Goal: Task Accomplishment & Management: Complete application form

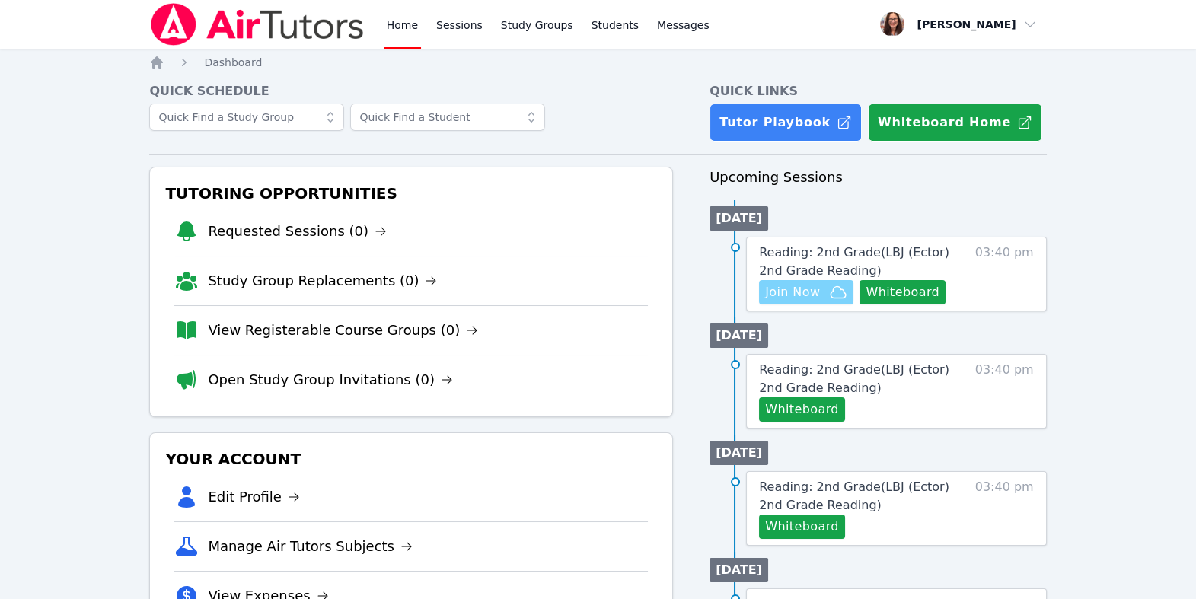
click at [848, 302] on icon "button" at bounding box center [838, 292] width 18 height 18
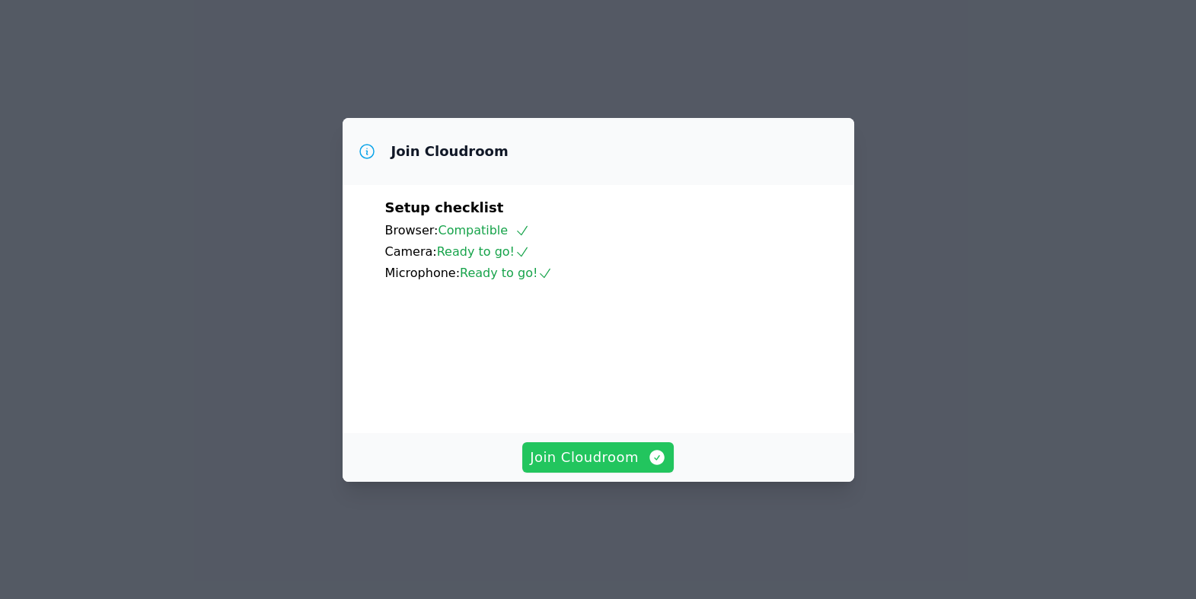
click at [607, 468] on span "Join Cloudroom" at bounding box center [598, 457] width 136 height 21
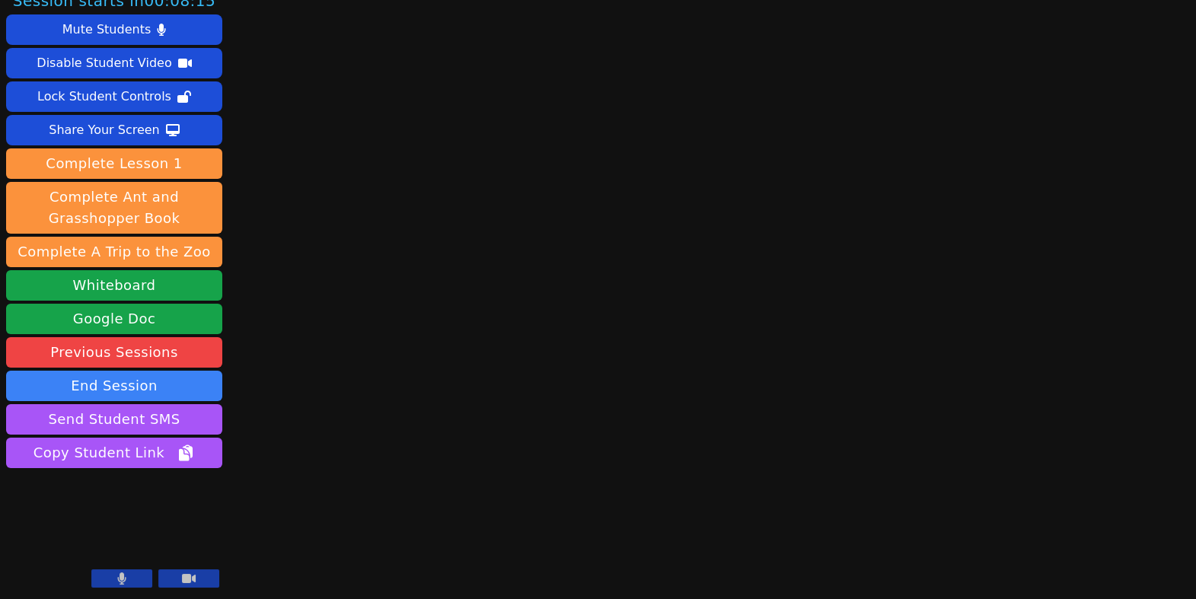
scroll to position [190, 0]
click at [704, 172] on main at bounding box center [712, 283] width 323 height 599
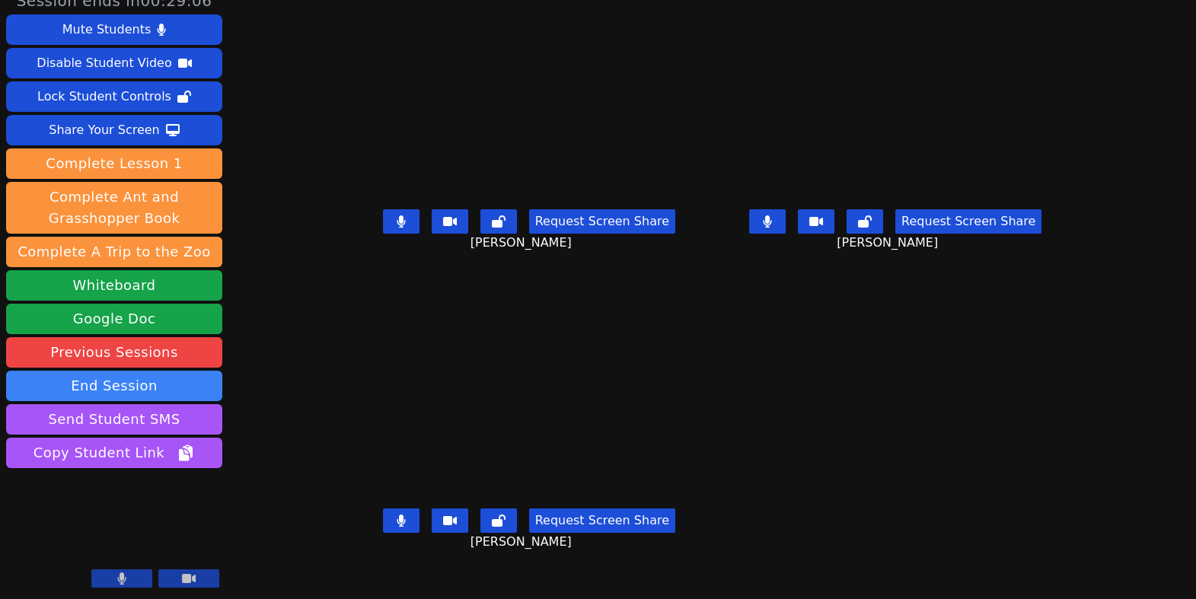
scroll to position [107, 0]
click at [772, 215] on icon at bounding box center [767, 221] width 9 height 12
click at [397, 215] on icon at bounding box center [401, 221] width 8 height 12
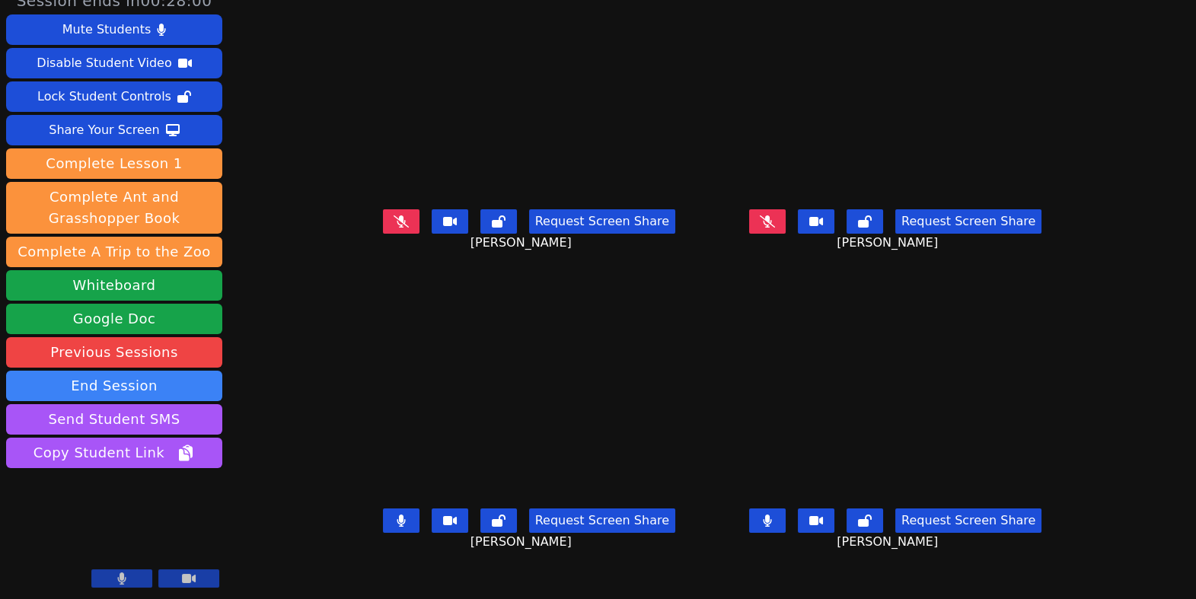
scroll to position [113, 0]
click at [383, 509] on button at bounding box center [401, 521] width 37 height 24
click at [786, 509] on button at bounding box center [767, 521] width 37 height 24
click at [775, 215] on icon at bounding box center [767, 221] width 15 height 12
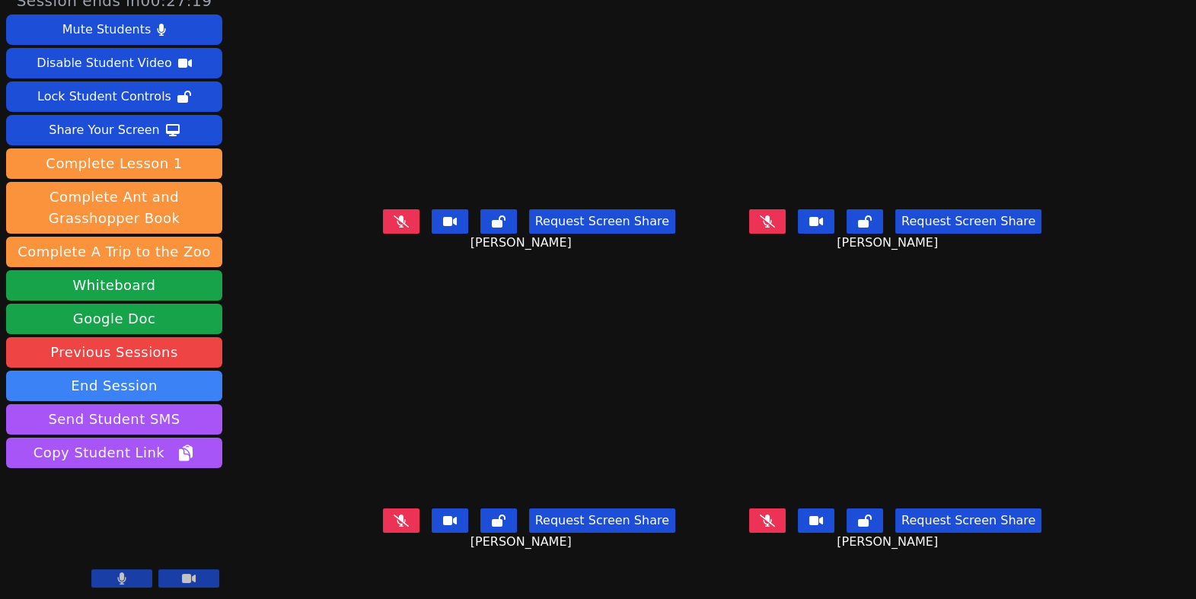
click at [775, 215] on icon at bounding box center [767, 221] width 15 height 12
click at [394, 515] on icon at bounding box center [401, 521] width 15 height 12
click at [383, 509] on button at bounding box center [401, 521] width 37 height 24
click at [786, 509] on button at bounding box center [767, 521] width 37 height 24
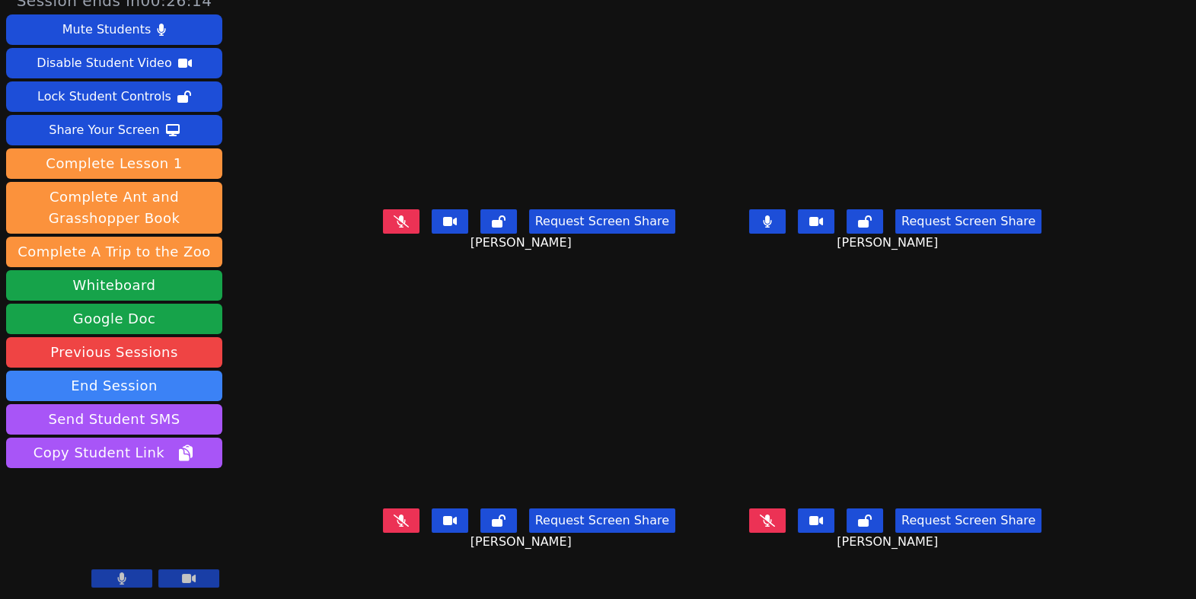
click at [786, 509] on button at bounding box center [767, 521] width 37 height 24
click at [772, 215] on icon at bounding box center [767, 221] width 9 height 12
click at [394, 215] on icon at bounding box center [401, 221] width 15 height 12
click at [786, 509] on button at bounding box center [767, 521] width 37 height 24
click at [394, 515] on icon at bounding box center [401, 521] width 15 height 12
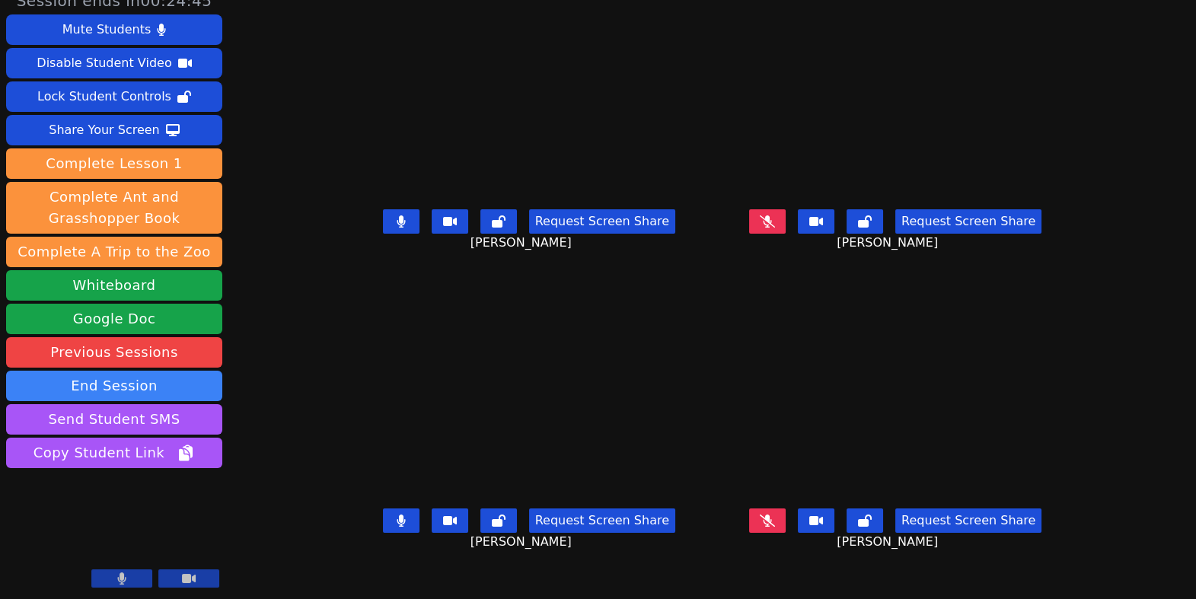
click at [397, 215] on icon at bounding box center [401, 221] width 9 height 12
click at [383, 509] on button at bounding box center [401, 521] width 37 height 24
click at [775, 515] on icon at bounding box center [767, 521] width 15 height 12
click at [772, 515] on icon at bounding box center [767, 521] width 9 height 12
click at [394, 215] on icon at bounding box center [401, 221] width 15 height 12
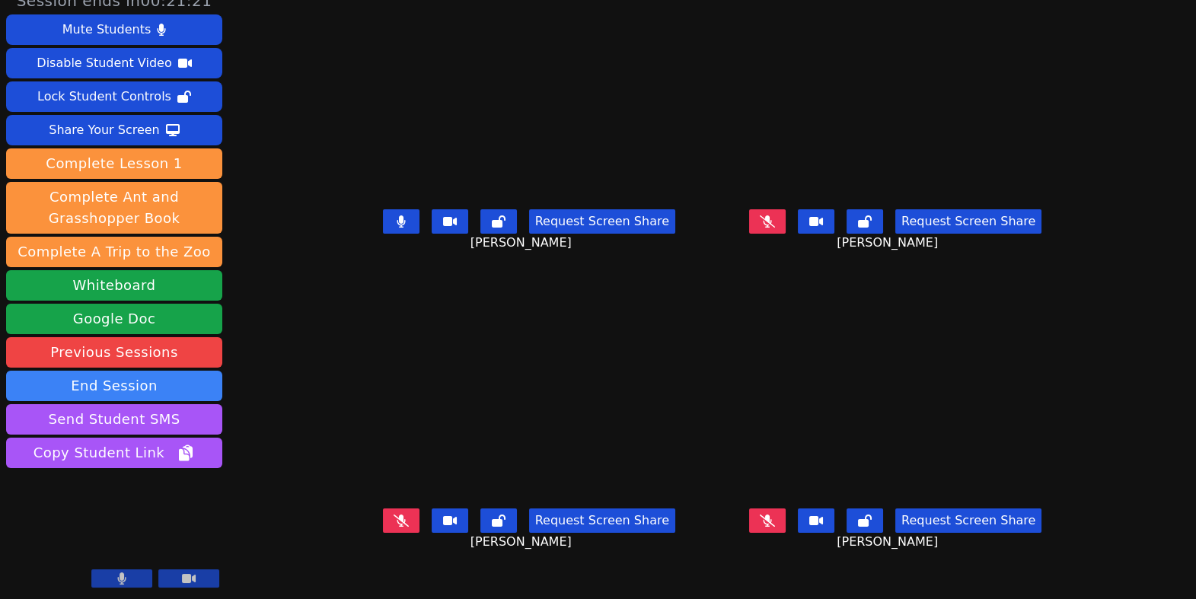
click at [775, 215] on icon at bounding box center [767, 221] width 15 height 12
click at [383, 209] on button at bounding box center [401, 221] width 37 height 24
click at [786, 209] on button at bounding box center [767, 221] width 37 height 24
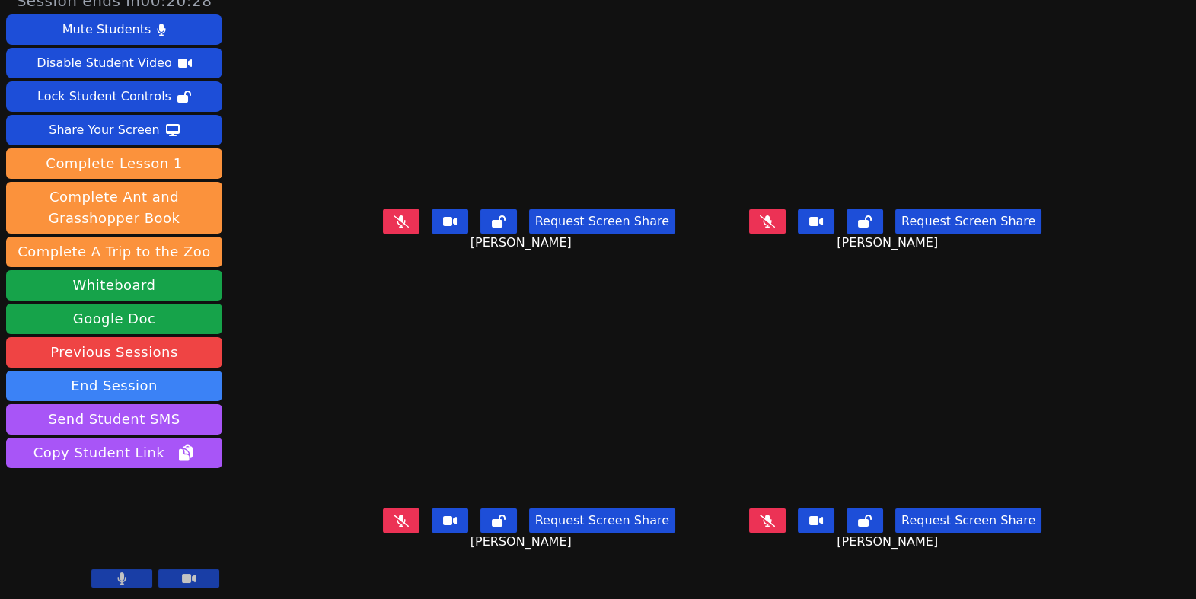
click at [383, 509] on button at bounding box center [401, 521] width 37 height 24
click at [775, 215] on icon at bounding box center [767, 221] width 15 height 12
click at [775, 515] on icon at bounding box center [767, 521] width 15 height 12
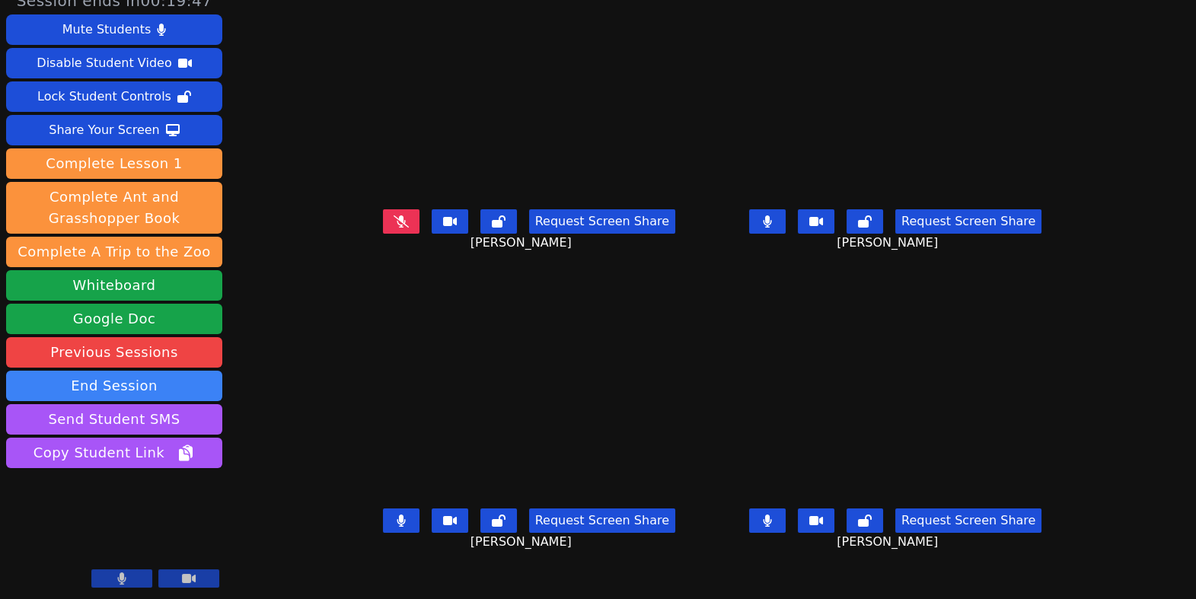
click at [394, 215] on icon at bounding box center [401, 221] width 15 height 12
click at [772, 515] on icon at bounding box center [768, 521] width 8 height 12
click at [383, 509] on button at bounding box center [401, 521] width 37 height 24
click at [397, 215] on icon at bounding box center [401, 221] width 9 height 12
click at [772, 215] on icon at bounding box center [767, 221] width 9 height 12
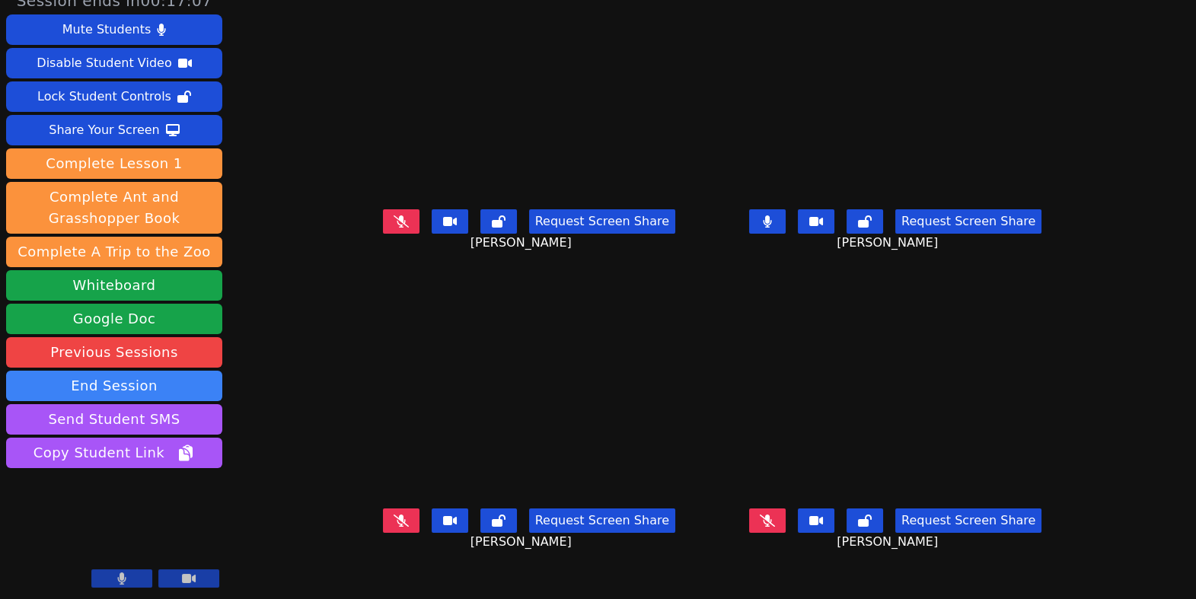
click at [772, 215] on icon at bounding box center [767, 221] width 9 height 12
click at [775, 515] on icon at bounding box center [767, 521] width 15 height 12
click at [383, 209] on button at bounding box center [401, 221] width 37 height 24
click at [772, 515] on icon at bounding box center [767, 521] width 9 height 12
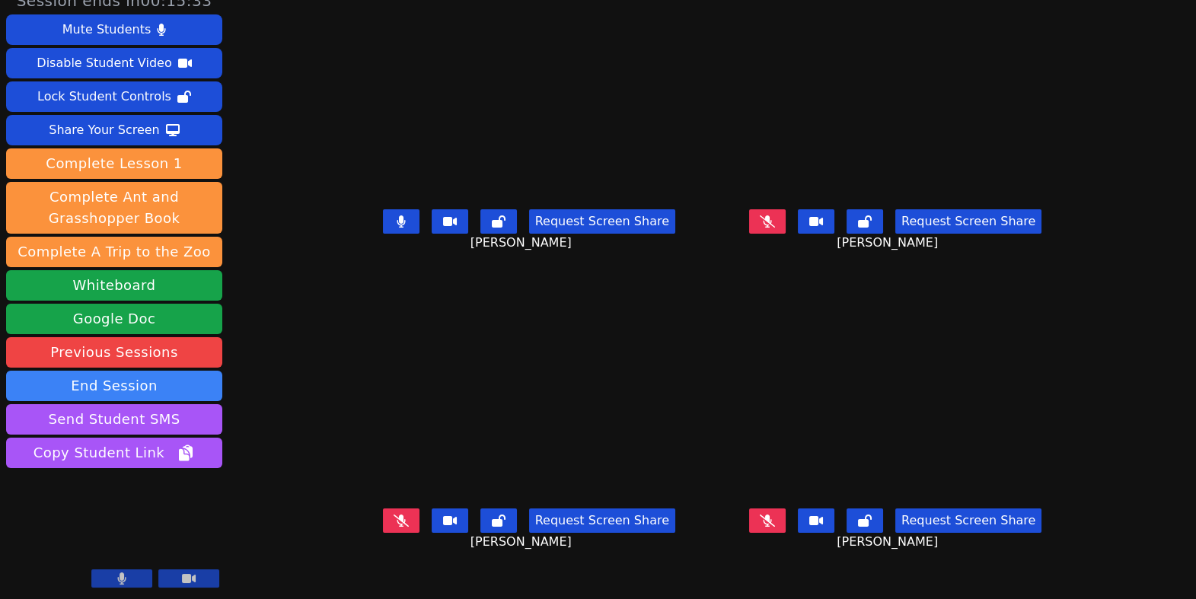
click at [383, 209] on button at bounding box center [401, 221] width 37 height 24
click at [777, 209] on button at bounding box center [767, 221] width 37 height 24
click at [383, 509] on button at bounding box center [401, 521] width 37 height 24
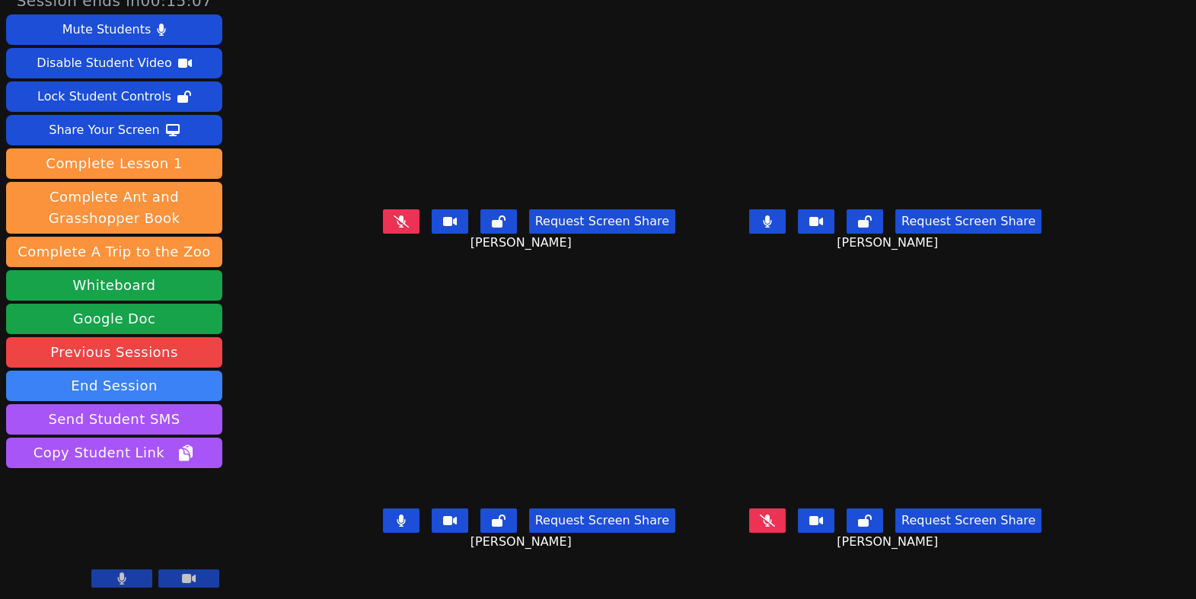
click at [784, 209] on button at bounding box center [767, 221] width 37 height 24
click at [383, 509] on button at bounding box center [401, 521] width 37 height 24
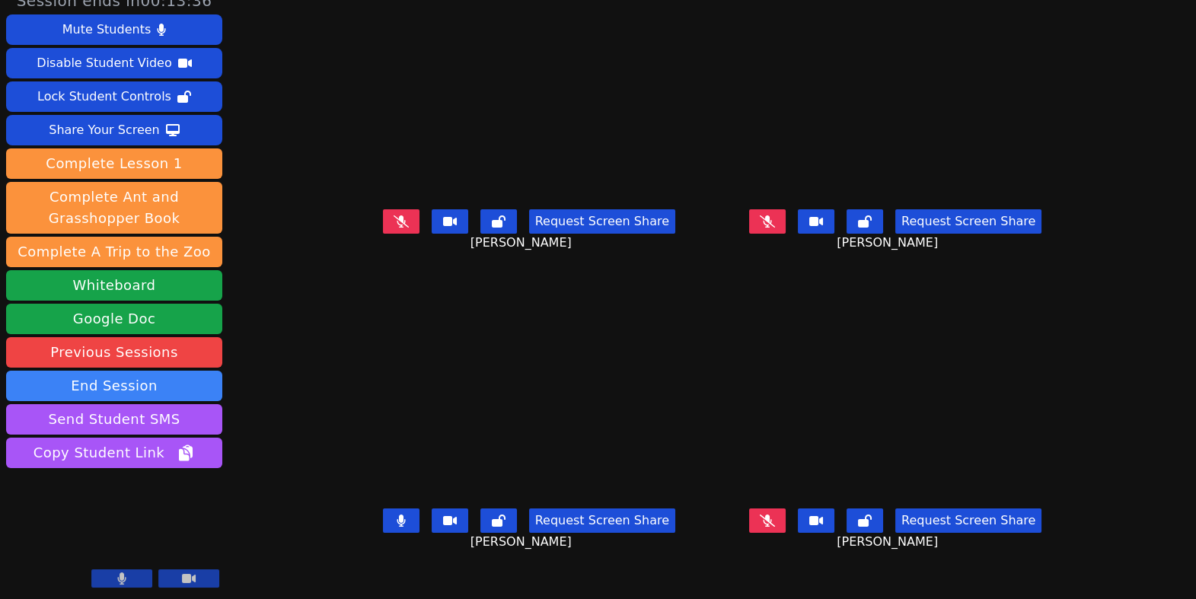
click at [383, 209] on button at bounding box center [401, 221] width 37 height 24
click at [775, 215] on icon at bounding box center [767, 221] width 15 height 12
click at [772, 215] on icon at bounding box center [767, 221] width 9 height 12
click at [775, 515] on icon at bounding box center [767, 521] width 15 height 12
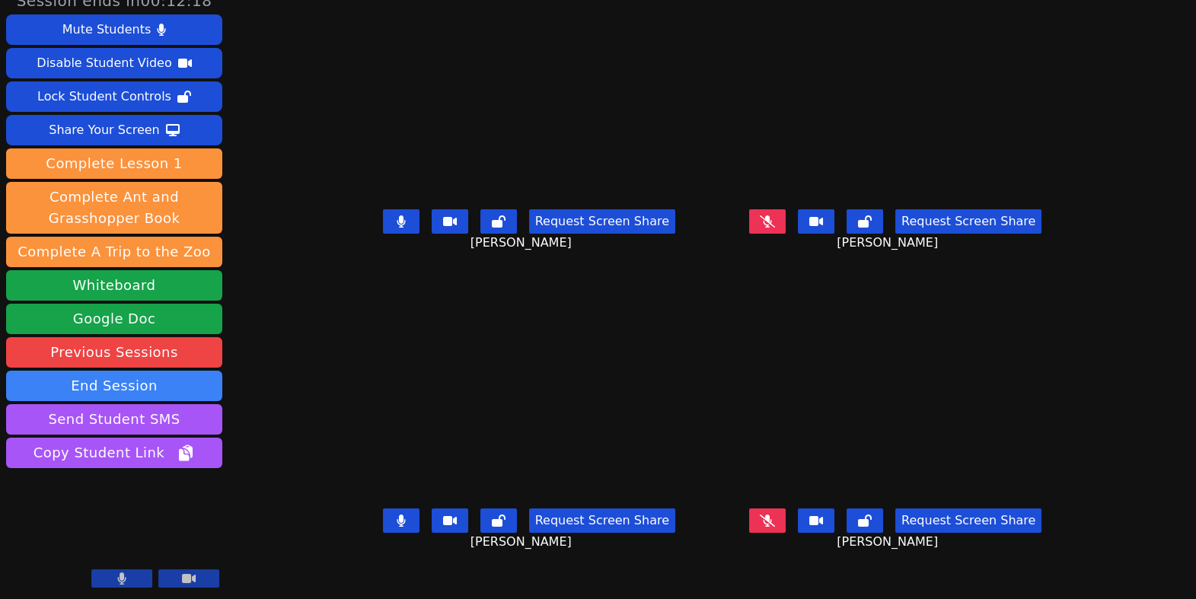
click at [775, 515] on icon at bounding box center [767, 521] width 15 height 12
click at [397, 515] on icon at bounding box center [401, 521] width 8 height 12
click at [397, 215] on icon at bounding box center [401, 221] width 8 height 12
click at [394, 515] on icon at bounding box center [401, 521] width 15 height 12
click at [775, 215] on icon at bounding box center [767, 221] width 15 height 12
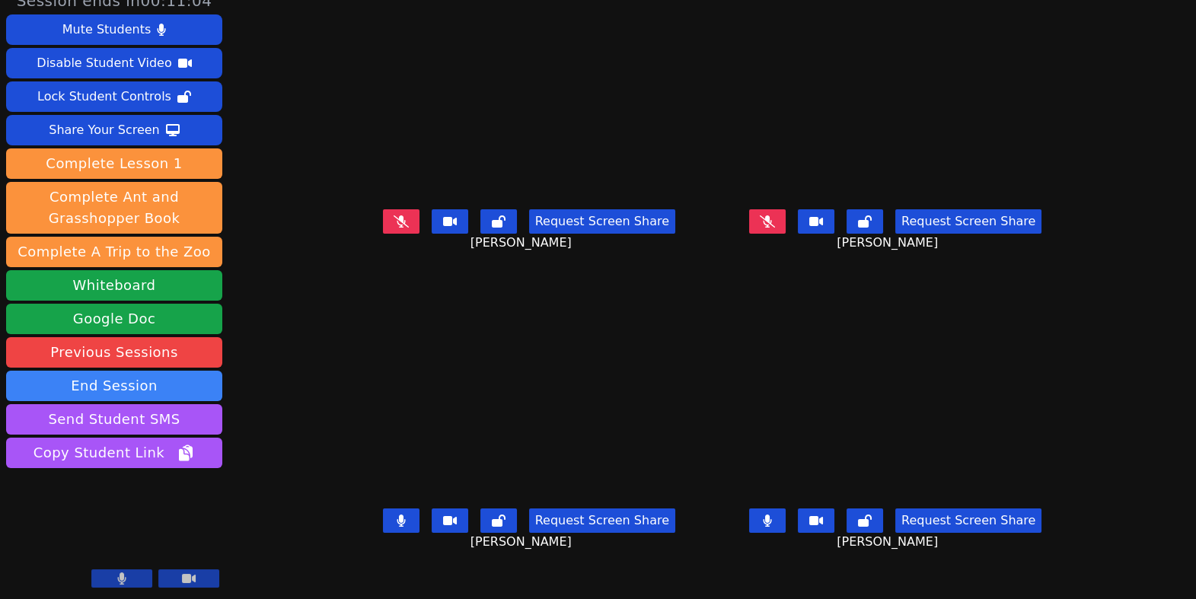
click at [775, 215] on icon at bounding box center [767, 221] width 15 height 12
click at [394, 215] on icon at bounding box center [401, 221] width 15 height 12
click at [777, 203] on div "Request Screen Share ADAN GRANADOS" at bounding box center [895, 233] width 354 height 61
click at [772, 215] on icon at bounding box center [767, 221] width 9 height 12
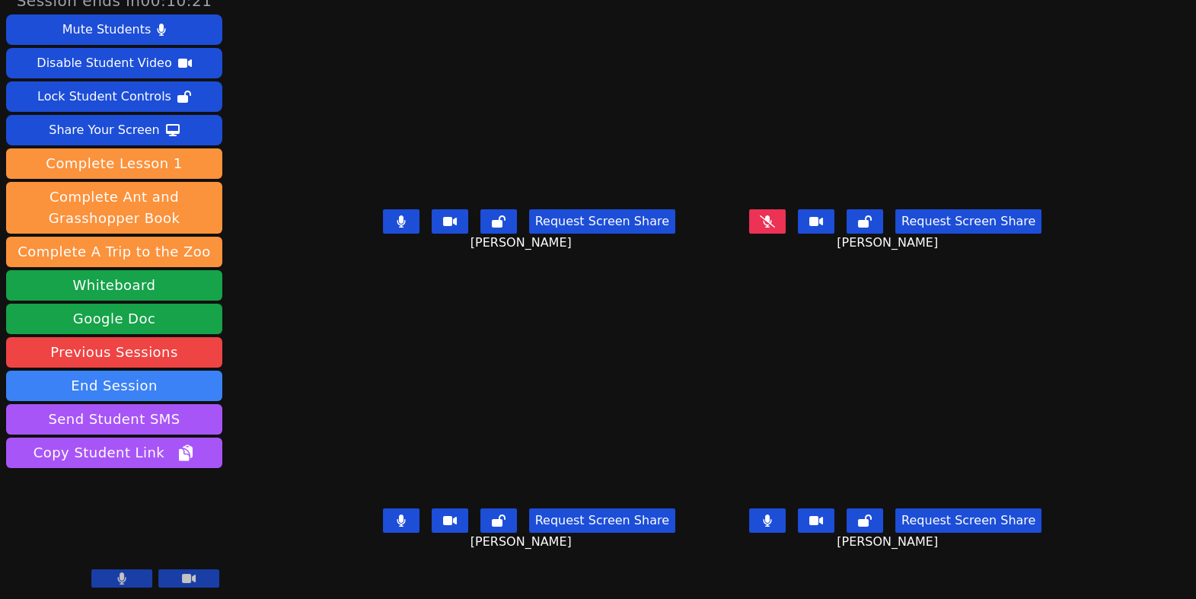
click at [383, 509] on button at bounding box center [401, 521] width 37 height 24
click at [397, 215] on icon at bounding box center [401, 221] width 8 height 12
click at [775, 215] on icon at bounding box center [767, 221] width 15 height 12
click at [772, 515] on icon at bounding box center [767, 521] width 9 height 12
click at [786, 509] on button at bounding box center [767, 521] width 37 height 24
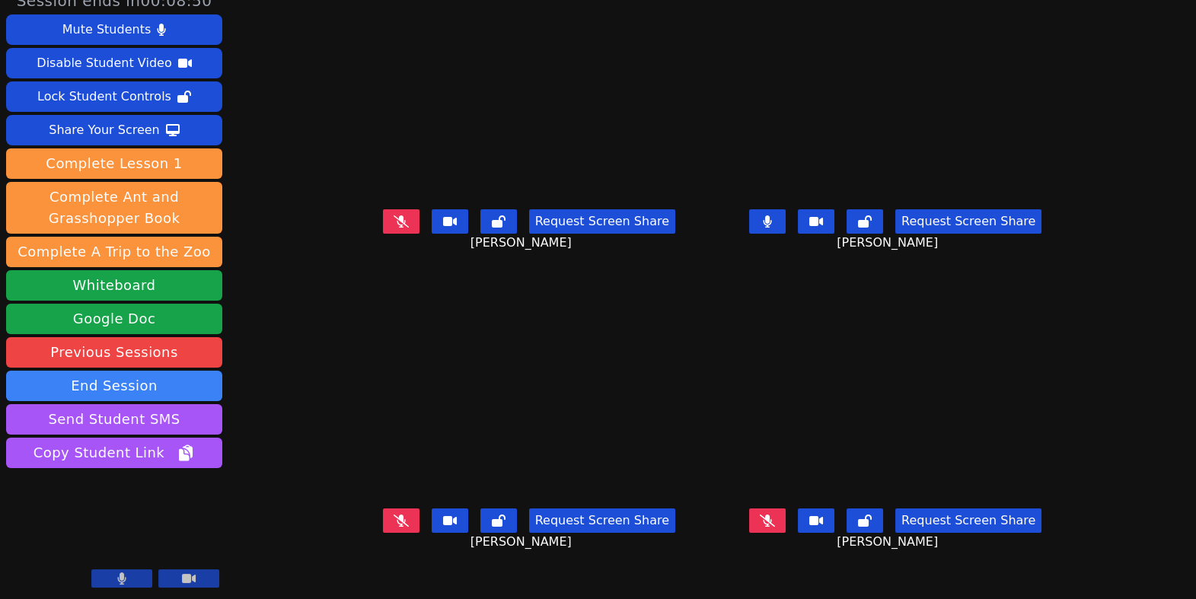
click at [786, 509] on button at bounding box center [767, 521] width 37 height 24
click at [352, 203] on div "Request Screen Share ALEXANDRIA METHOLA" at bounding box center [529, 233] width 354 height 61
click at [394, 215] on icon at bounding box center [401, 221] width 15 height 12
click at [772, 215] on icon at bounding box center [768, 221] width 8 height 12
click at [397, 215] on icon at bounding box center [401, 221] width 8 height 12
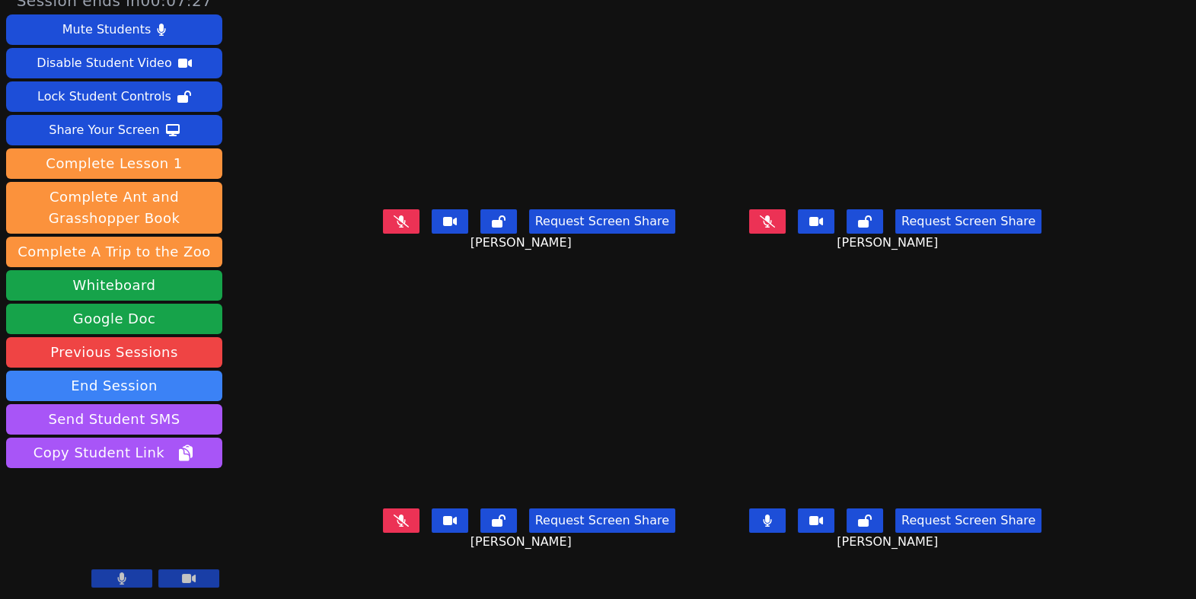
click at [394, 515] on icon at bounding box center [401, 521] width 15 height 12
click at [383, 509] on button at bounding box center [401, 521] width 37 height 24
click at [383, 209] on button at bounding box center [401, 221] width 37 height 24
click at [397, 215] on icon at bounding box center [401, 221] width 8 height 12
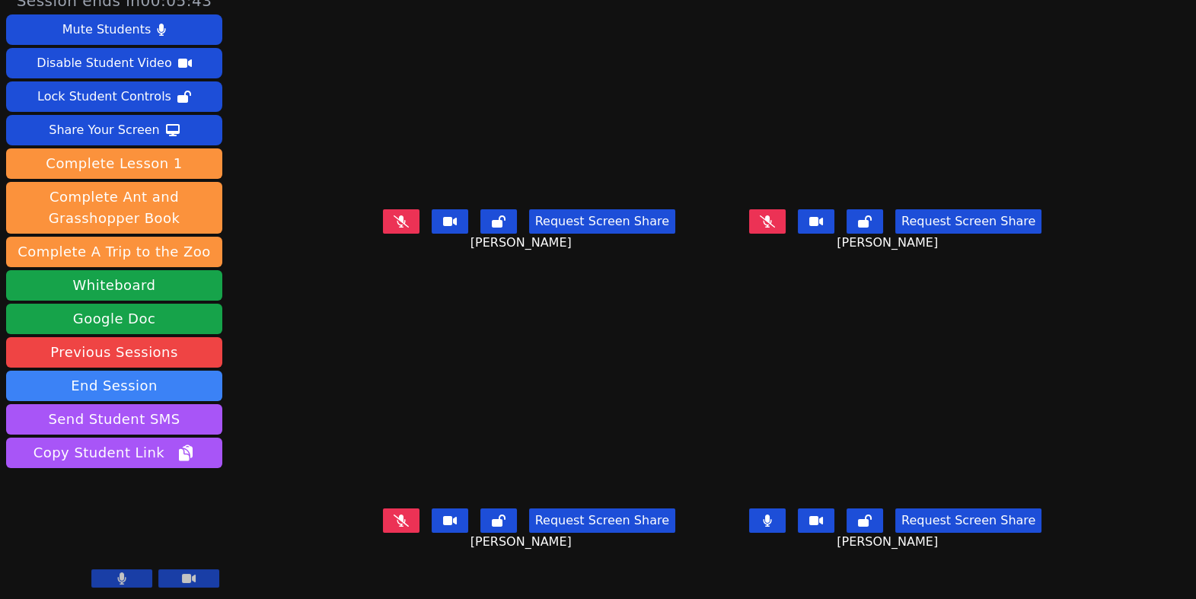
click at [394, 515] on icon at bounding box center [401, 521] width 15 height 12
click at [786, 209] on button at bounding box center [767, 221] width 37 height 24
click at [383, 509] on button at bounding box center [401, 521] width 37 height 24
click at [786, 209] on button at bounding box center [767, 221] width 37 height 24
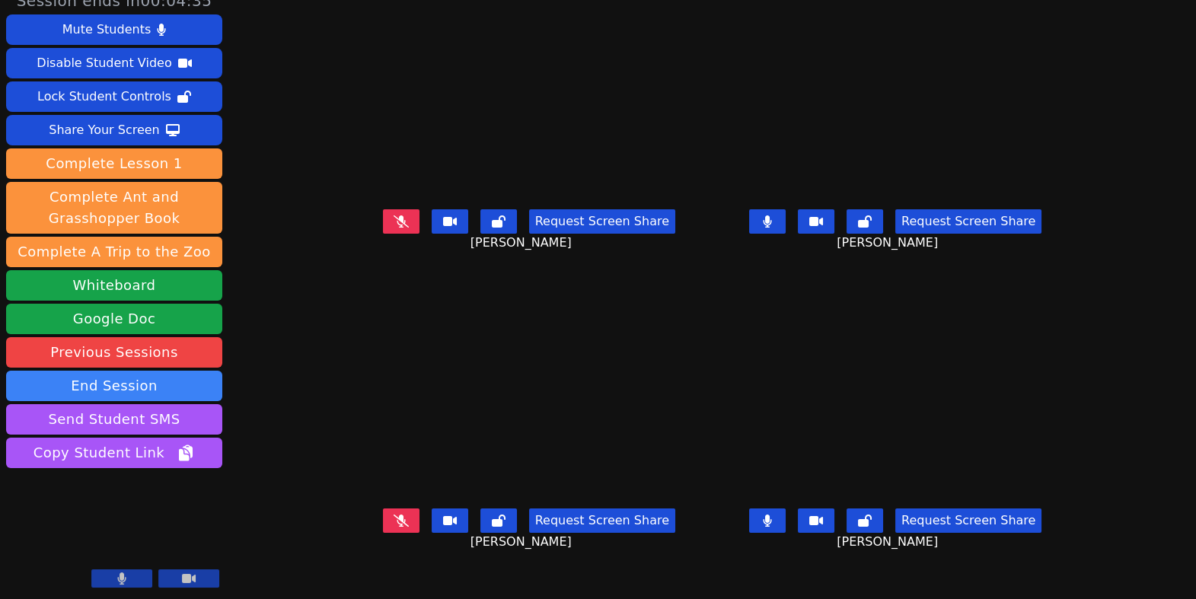
click at [786, 209] on button at bounding box center [767, 221] width 37 height 24
click at [383, 509] on button at bounding box center [401, 521] width 37 height 24
click at [775, 215] on icon at bounding box center [767, 221] width 15 height 12
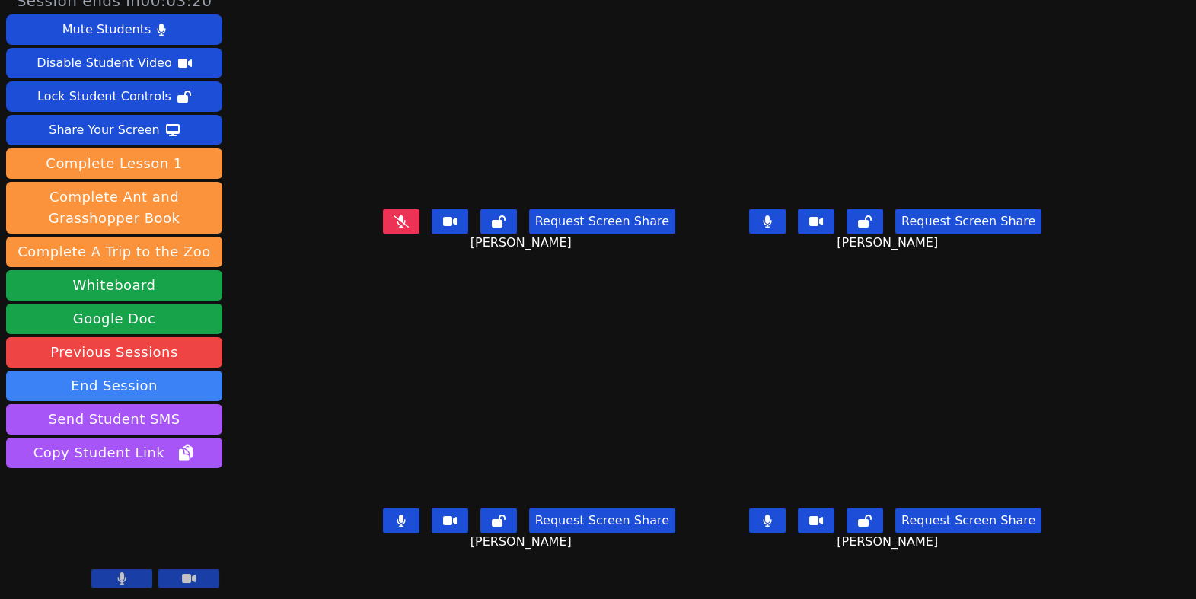
click at [786, 509] on button at bounding box center [767, 521] width 37 height 24
click at [383, 509] on button at bounding box center [401, 521] width 37 height 24
click at [786, 209] on button at bounding box center [767, 221] width 37 height 24
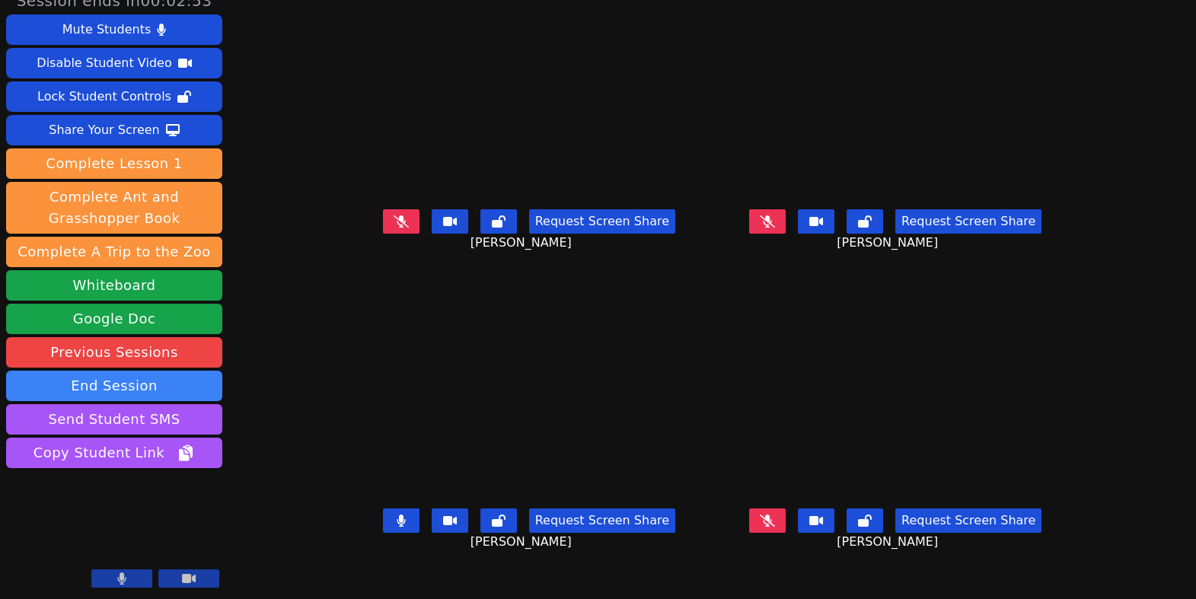
click at [394, 215] on icon at bounding box center [401, 221] width 15 height 12
click at [786, 509] on button at bounding box center [767, 521] width 37 height 24
click at [397, 215] on icon at bounding box center [401, 221] width 8 height 12
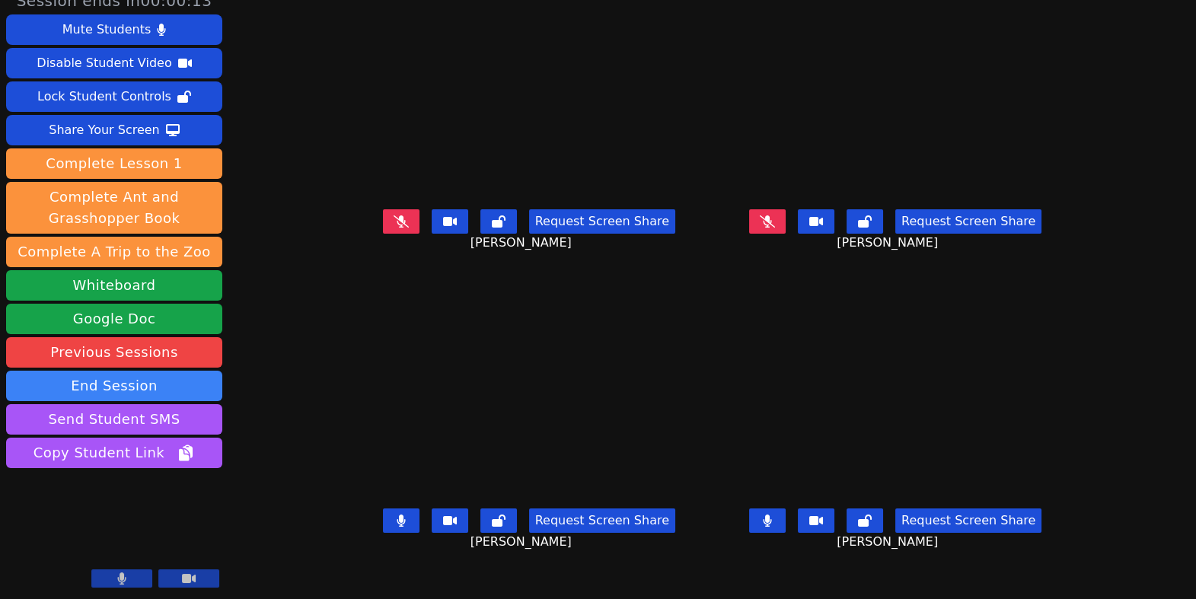
click at [772, 515] on icon at bounding box center [768, 521] width 8 height 12
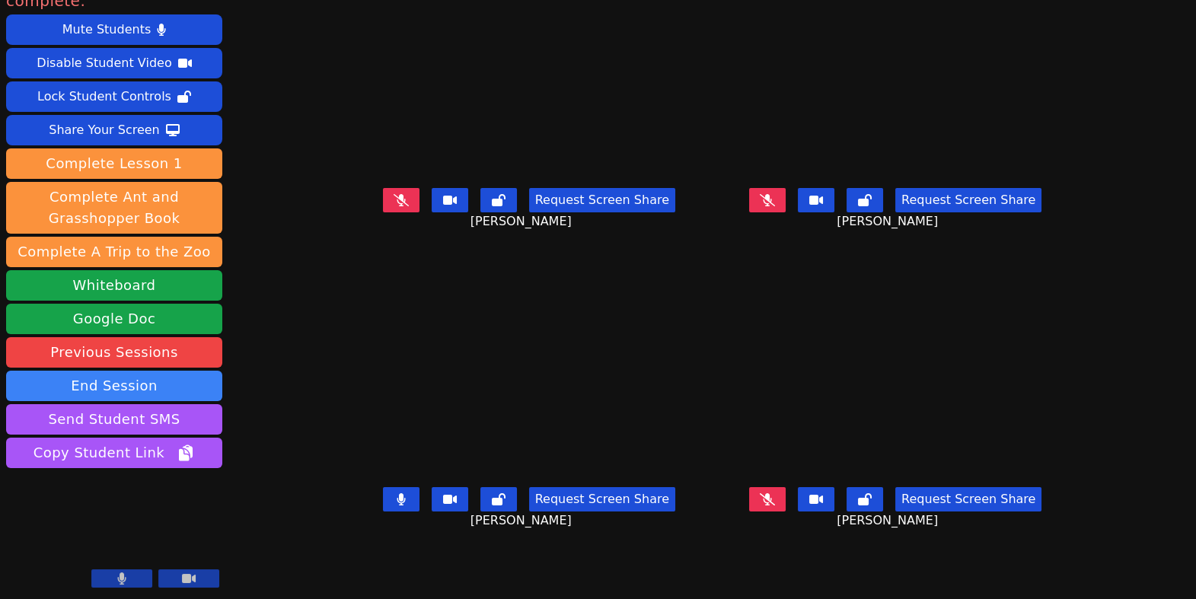
click at [775, 194] on icon at bounding box center [767, 200] width 15 height 12
click at [397, 493] on icon at bounding box center [401, 499] width 8 height 12
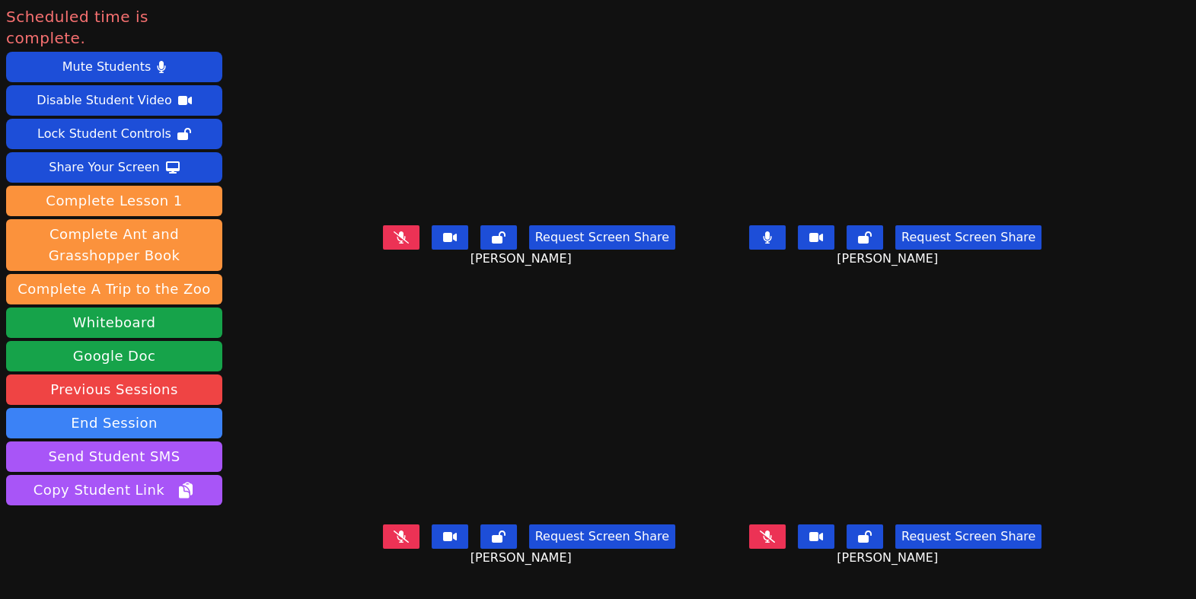
click at [394, 543] on icon at bounding box center [401, 537] width 15 height 12
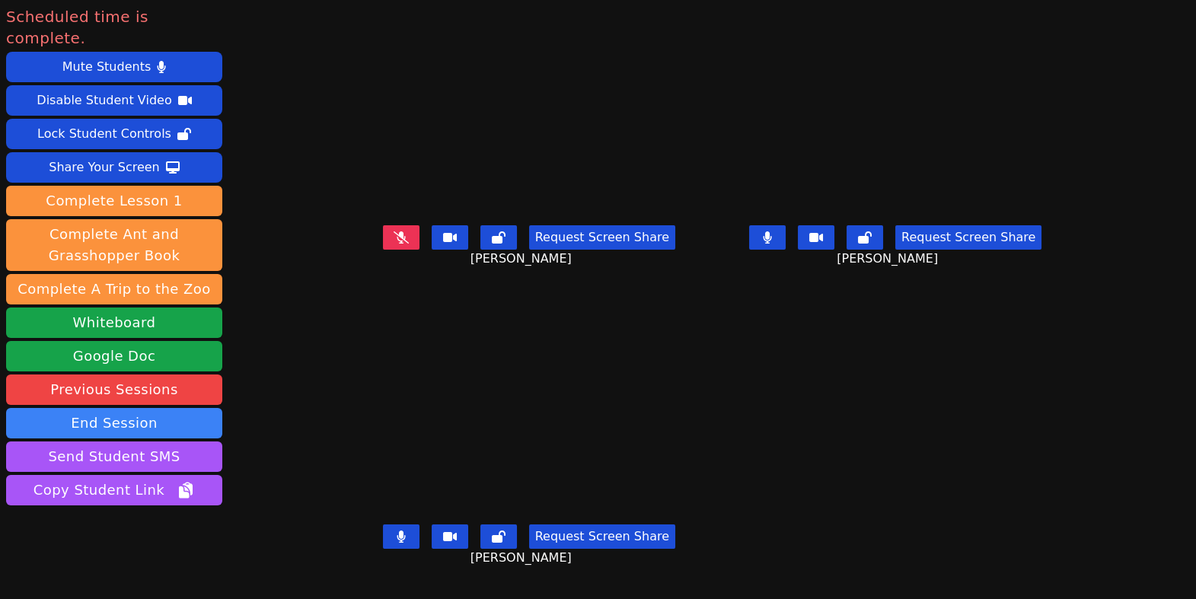
click at [394, 244] on icon at bounding box center [401, 237] width 15 height 12
click at [786, 241] on button at bounding box center [767, 237] width 37 height 24
click at [397, 543] on icon at bounding box center [401, 537] width 8 height 12
click at [394, 543] on icon at bounding box center [401, 537] width 15 height 12
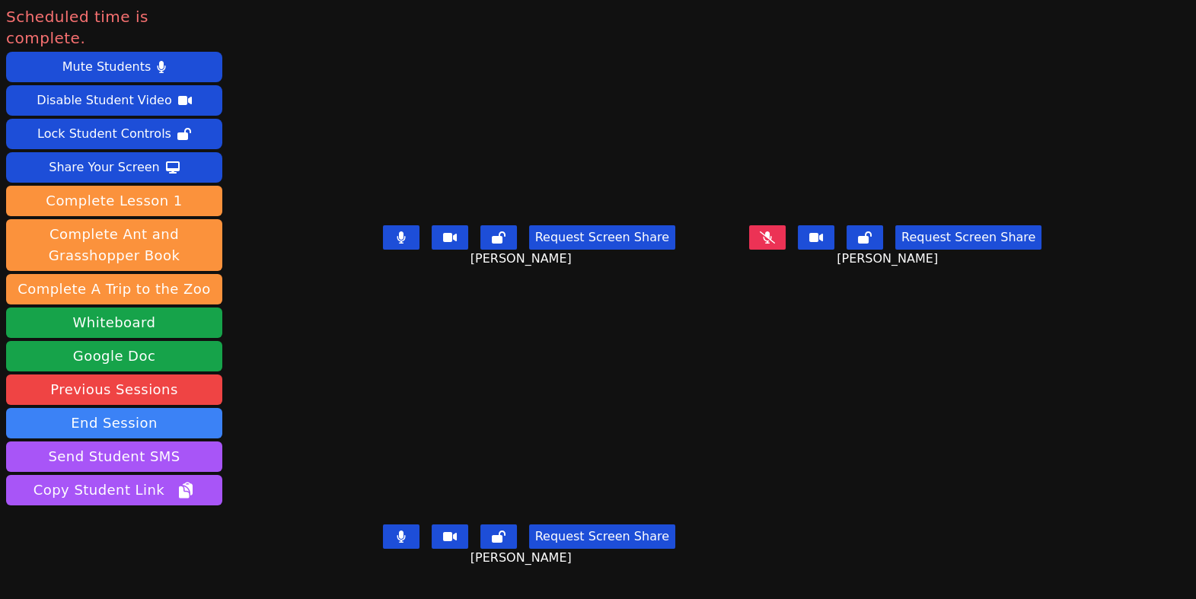
click at [786, 232] on button at bounding box center [767, 237] width 37 height 24
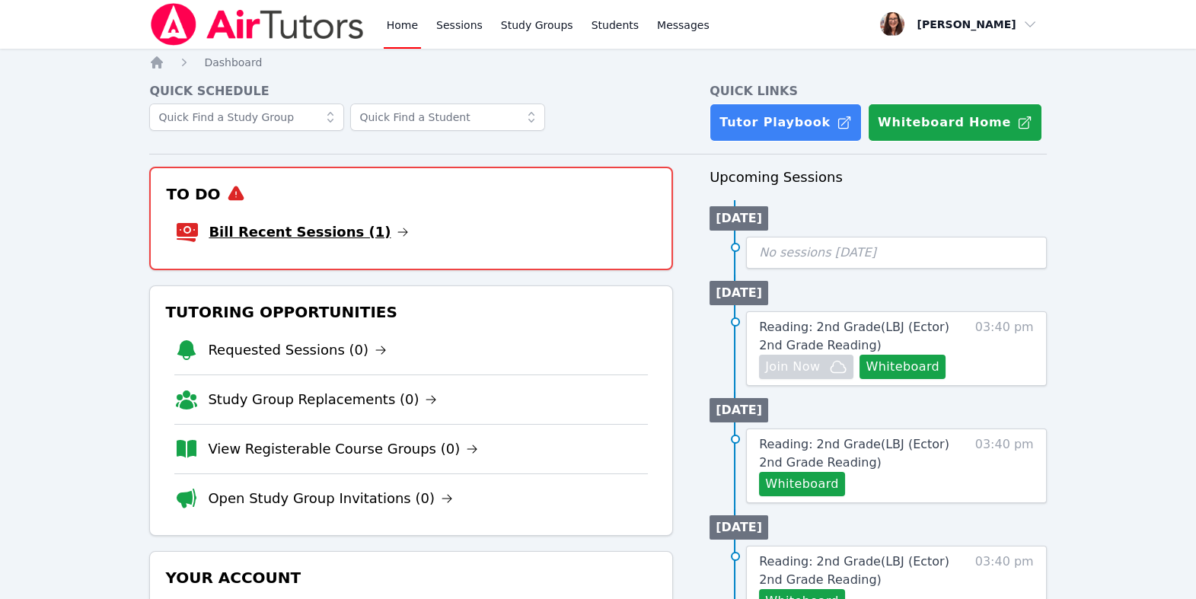
click at [385, 243] on link "Bill Recent Sessions (1)" at bounding box center [309, 232] width 200 height 21
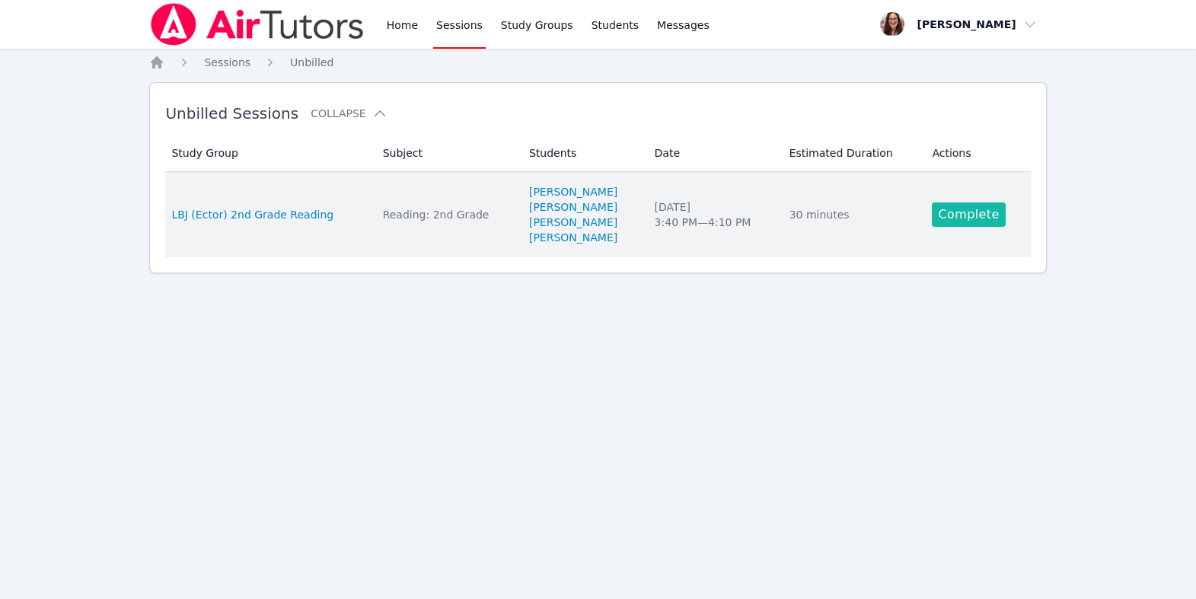
click at [968, 227] on link "Complete" at bounding box center [968, 215] width 73 height 24
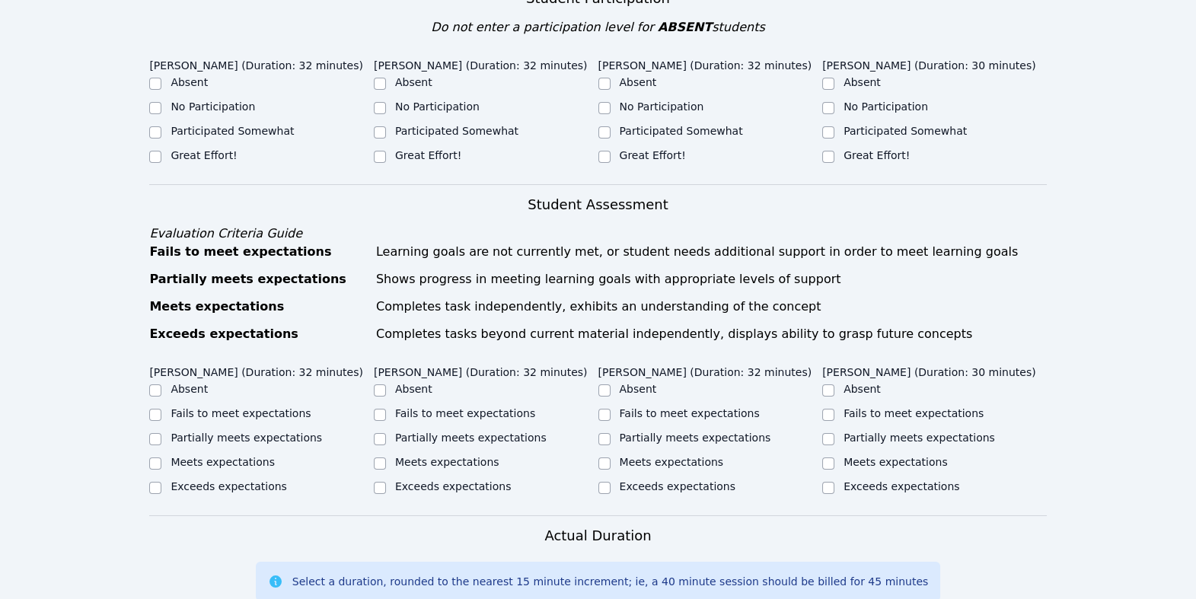
scroll to position [456, 0]
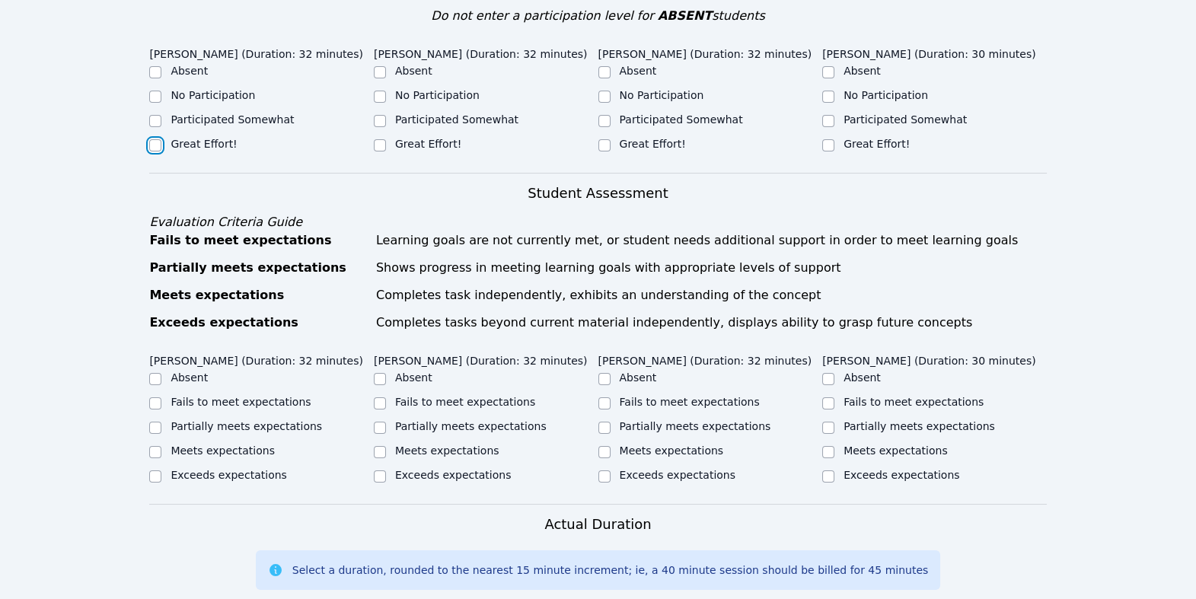
click at [160, 152] on input "Great Effort!" at bounding box center [155, 145] width 12 height 12
checkbox input "true"
click at [380, 152] on input "Great Effort!" at bounding box center [380, 145] width 12 height 12
checkbox input "true"
click at [611, 152] on input "Great Effort!" at bounding box center [605, 145] width 12 height 12
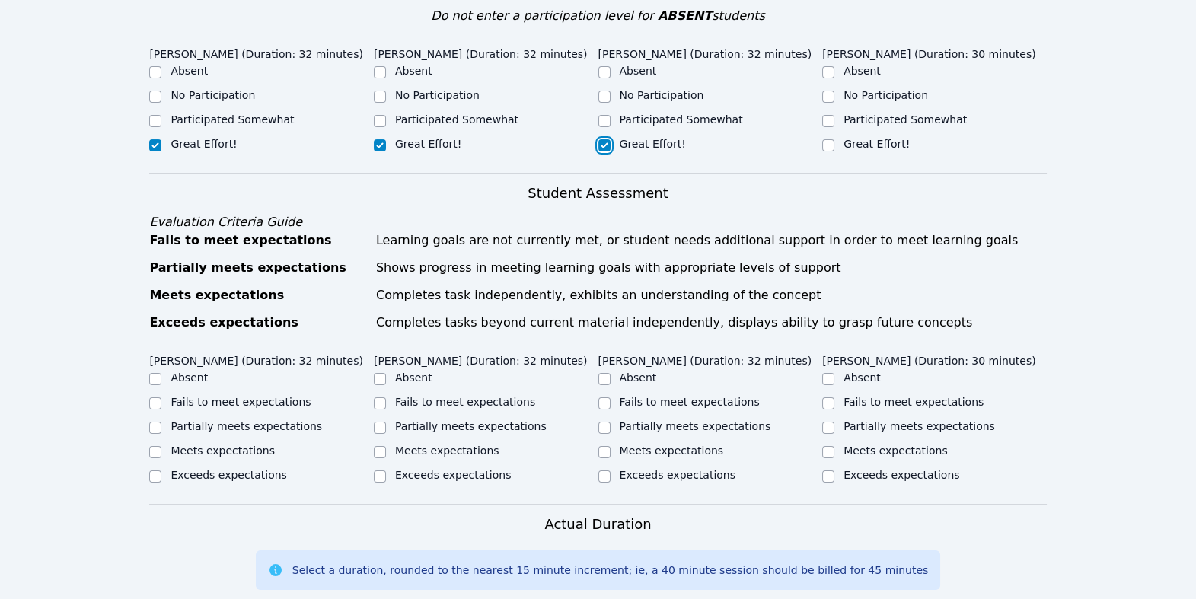
checkbox input "true"
click at [828, 152] on input "Great Effort!" at bounding box center [828, 145] width 12 height 12
checkbox input "true"
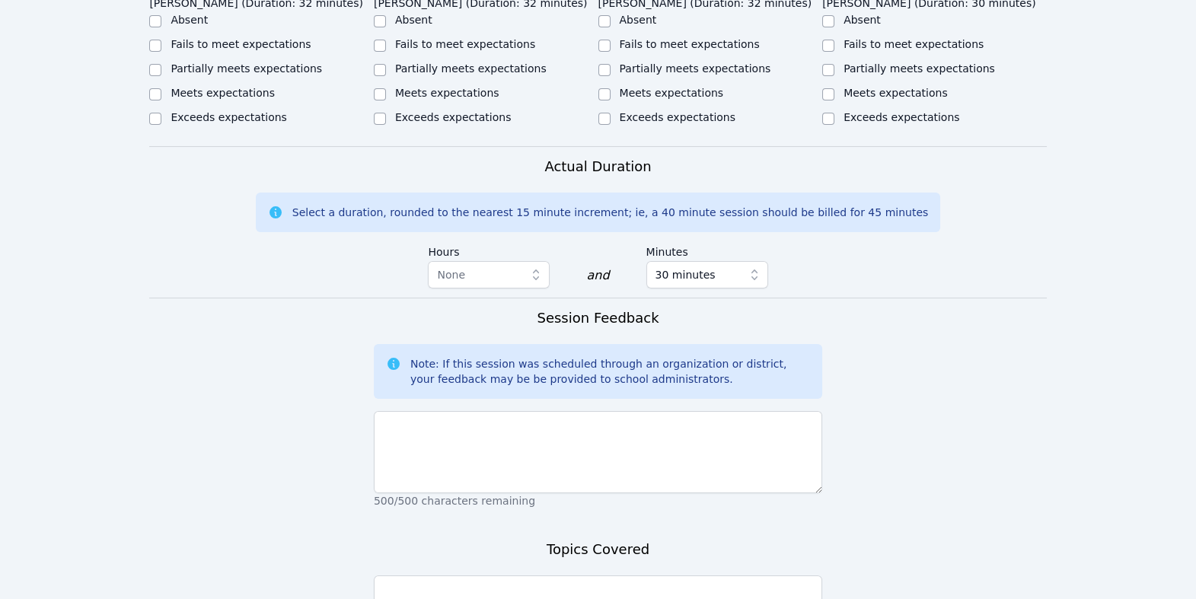
scroll to position [860, 0]
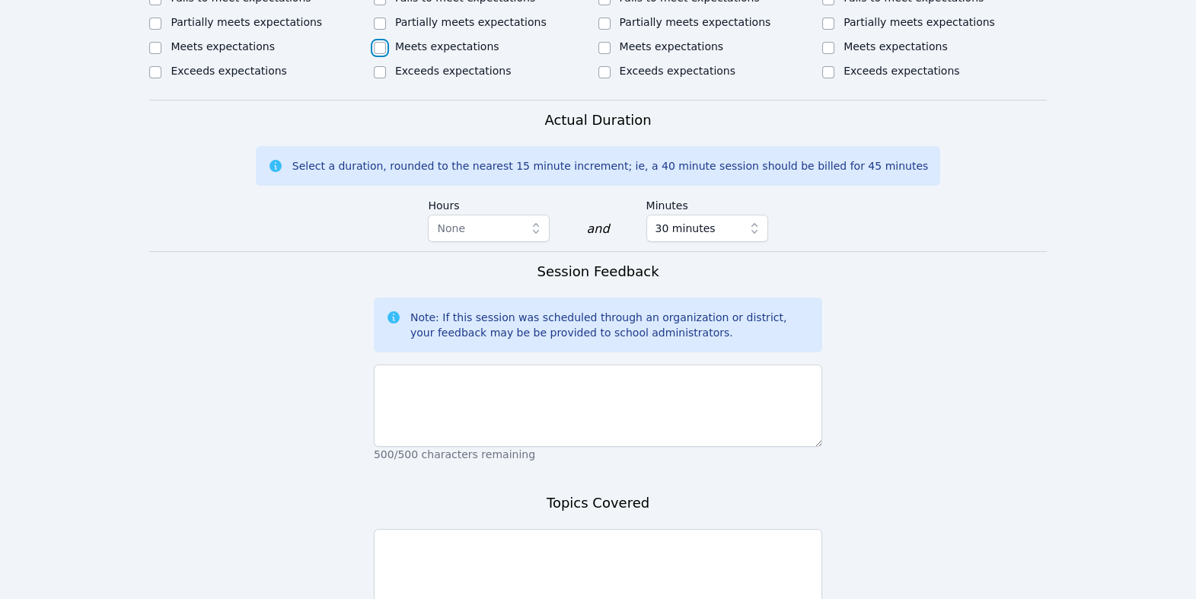
click at [380, 54] on input "Meets expectations" at bounding box center [380, 48] width 12 height 12
checkbox input "true"
click at [609, 30] on input "Partially meets expectations" at bounding box center [605, 24] width 12 height 12
checkbox input "true"
click at [840, 33] on div "Partially meets expectations" at bounding box center [934, 23] width 225 height 18
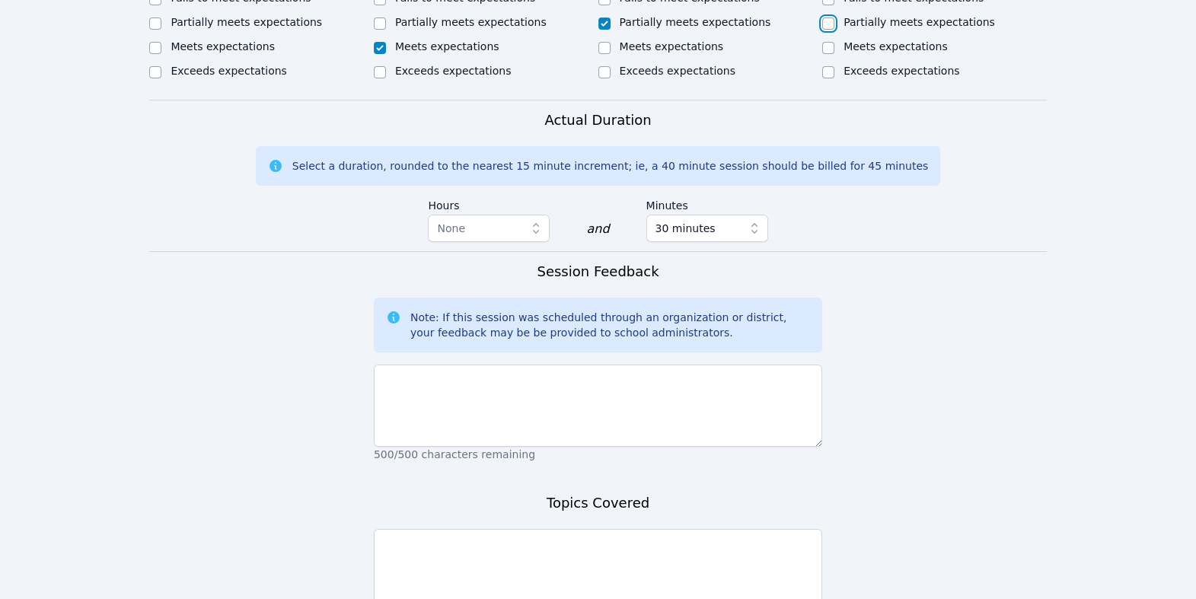
click at [831, 30] on input "Partially meets expectations" at bounding box center [828, 24] width 12 height 12
checkbox input "true"
click at [154, 30] on input "Partially meets expectations" at bounding box center [155, 24] width 12 height 12
checkbox input "true"
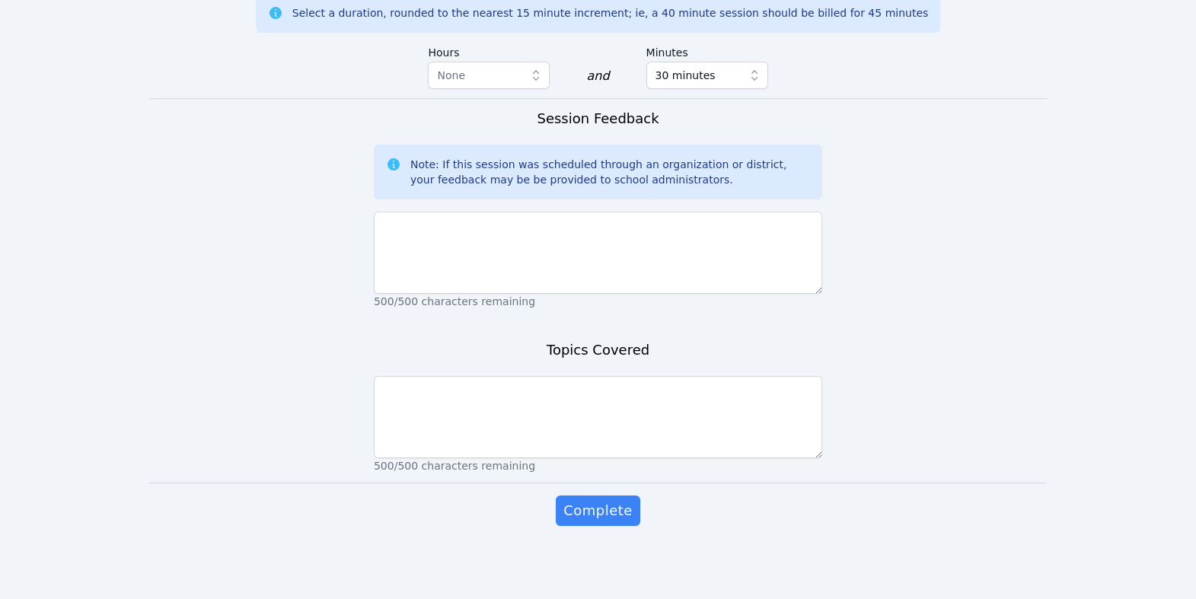
scroll to position [1397, 0]
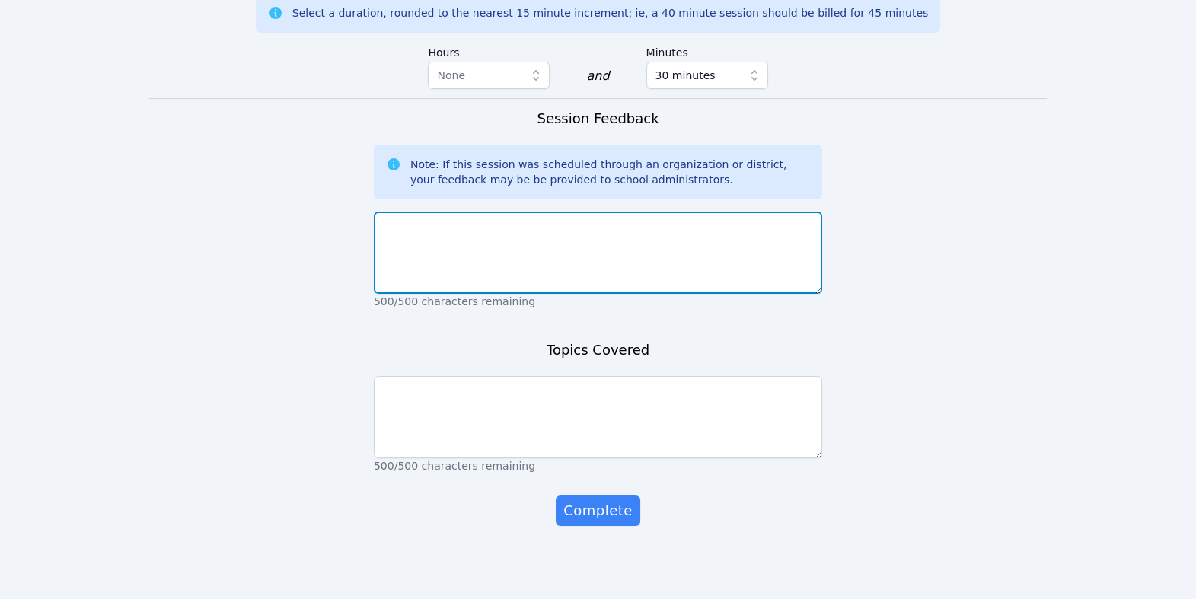
click at [759, 289] on textarea at bounding box center [598, 253] width 449 height 82
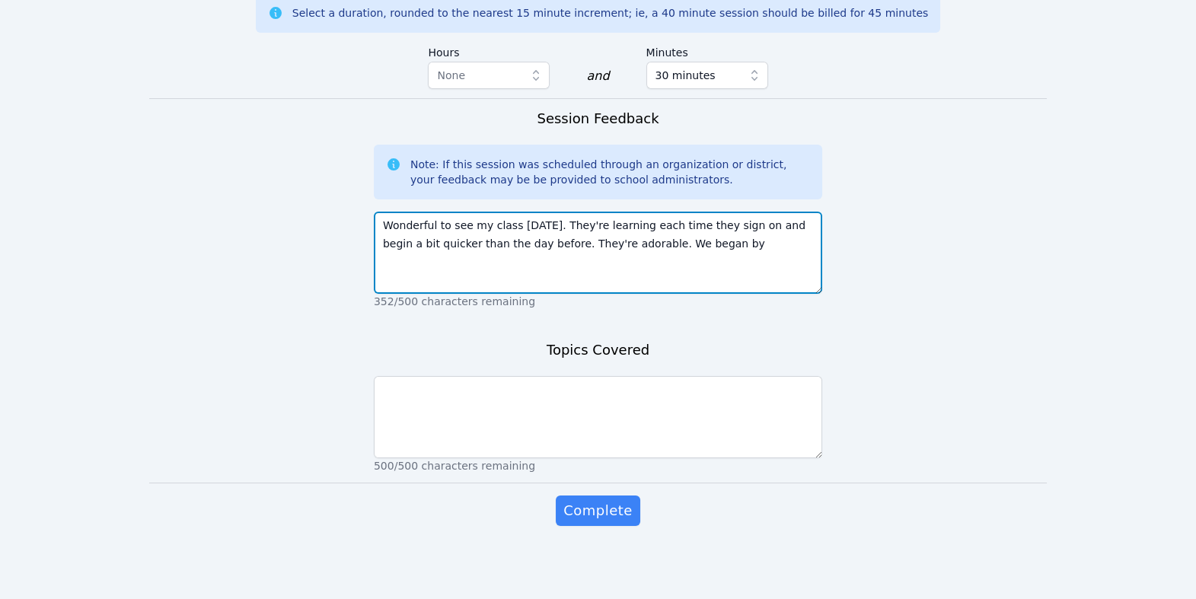
click at [771, 281] on textarea "Wonderful to see my class [DATE]. They're learning each time they sign on and b…" at bounding box center [598, 253] width 449 height 82
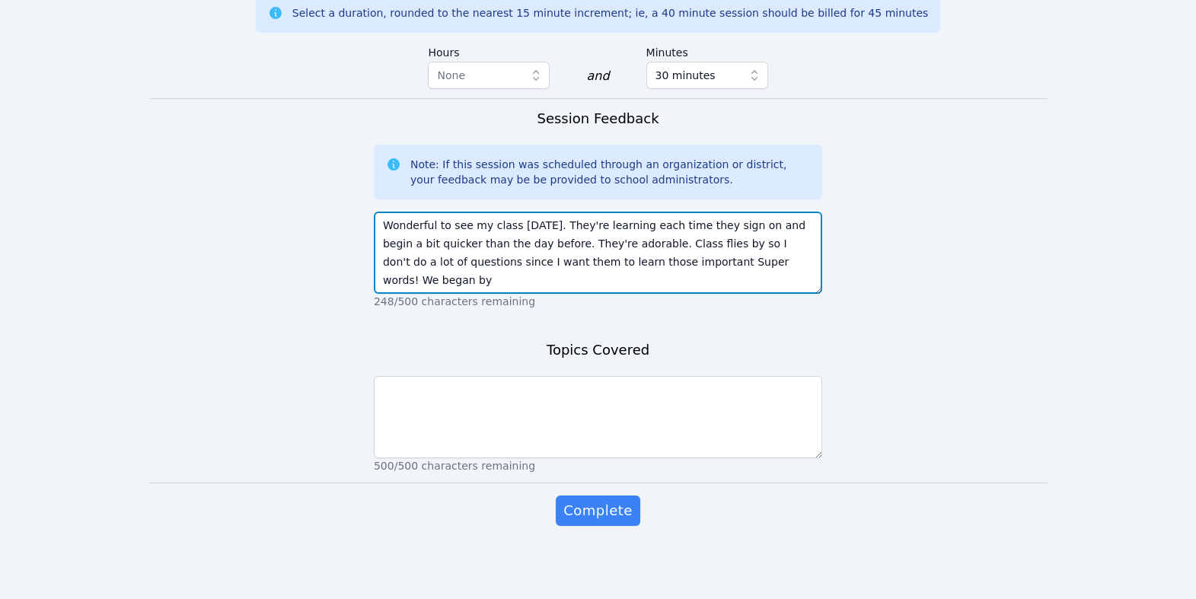
drag, startPoint x: 527, startPoint y: 333, endPoint x: 642, endPoint y: 334, distance: 115.0
type textarea "Wonderful to see my class [DATE]. They're learning each time they sign on and b…"
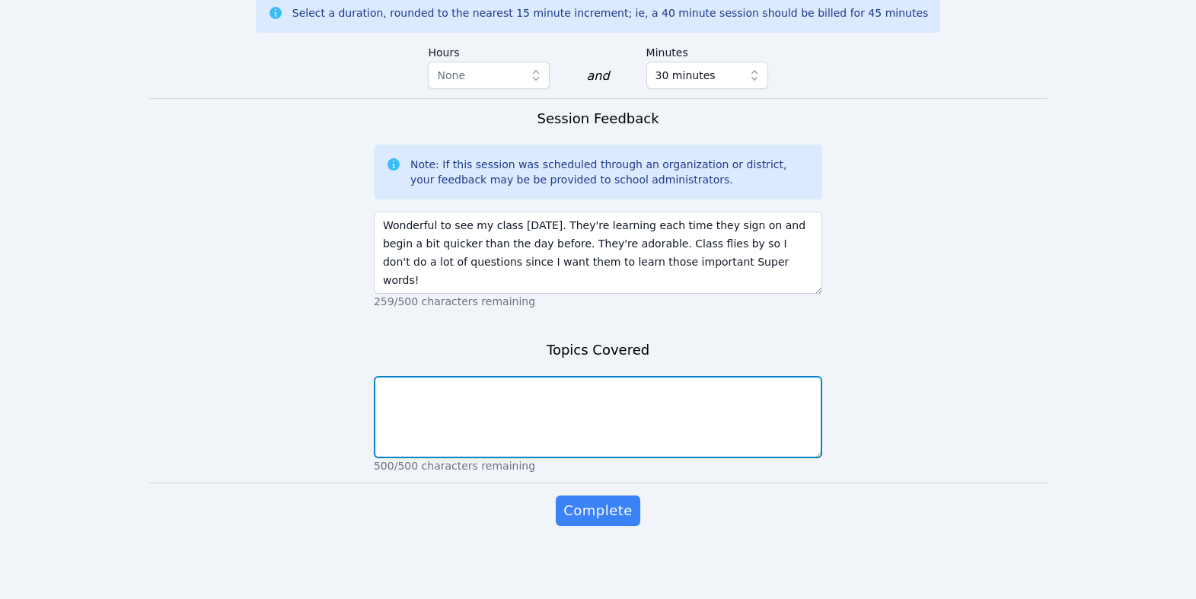
click at [567, 458] on textarea at bounding box center [598, 417] width 449 height 82
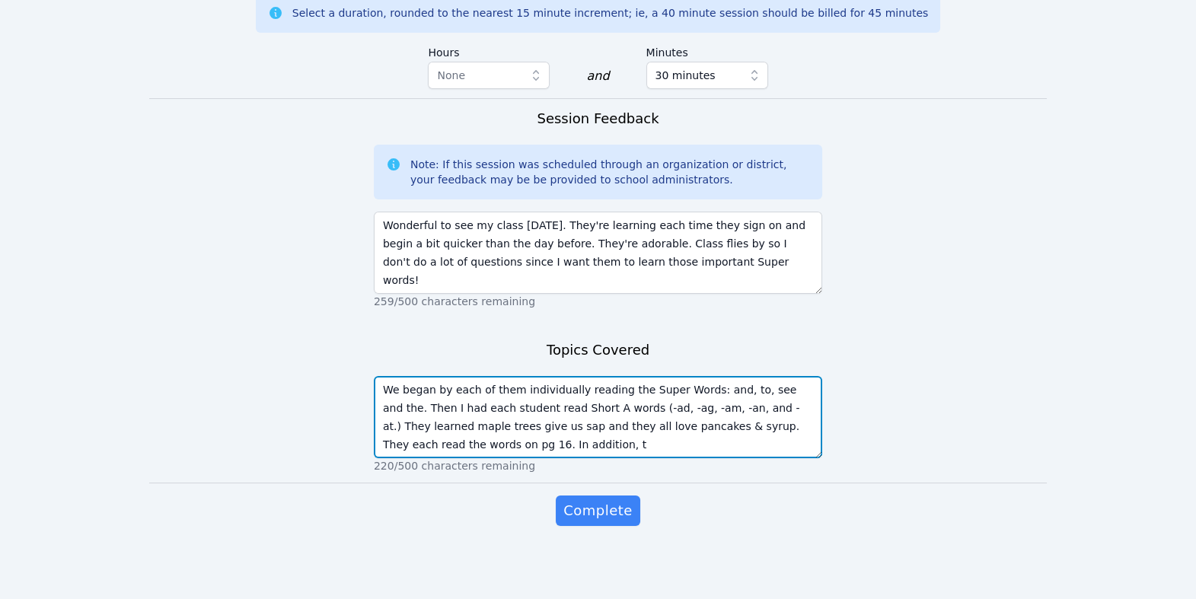
scroll to position [13, 0]
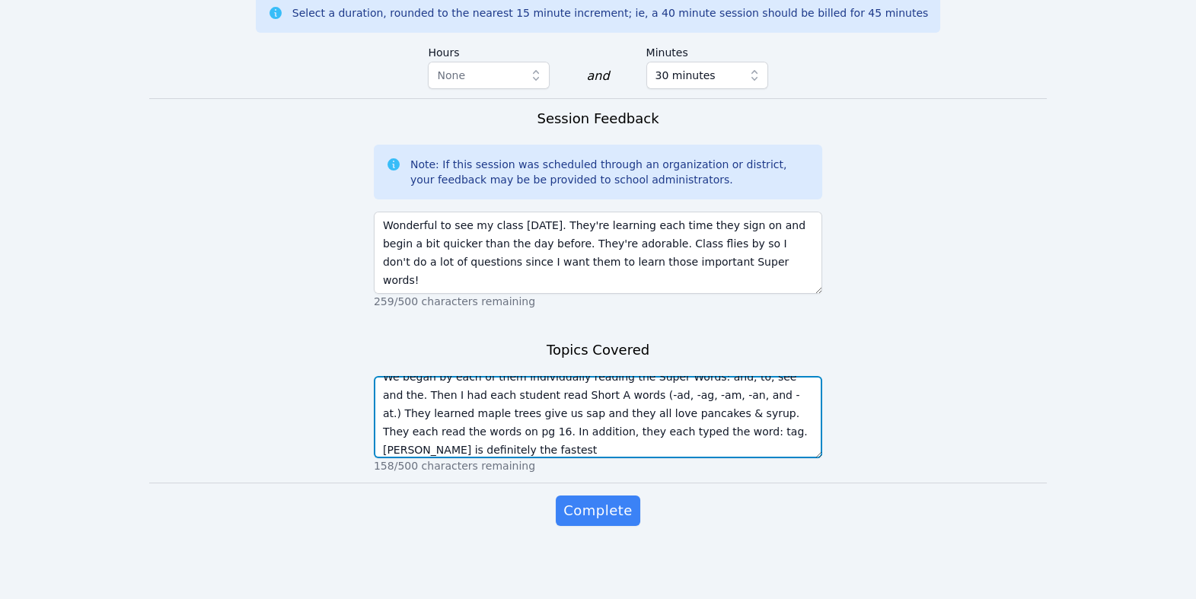
click at [675, 458] on textarea "We began by each of them individually reading the Super Words: and, to, see and…" at bounding box center [598, 417] width 449 height 82
drag, startPoint x: 682, startPoint y: 541, endPoint x: 608, endPoint y: 539, distance: 73.9
click at [608, 458] on textarea "We began by each of them individually reading the Super Words: and, to, see and…" at bounding box center [598, 417] width 449 height 82
click at [605, 458] on textarea "We began by each of them individually reading the Super Words: and, to, see and…" at bounding box center [598, 417] width 449 height 82
click at [572, 458] on textarea "We began by each of them individually reading the Super Words: and, to, see and…" at bounding box center [598, 417] width 449 height 82
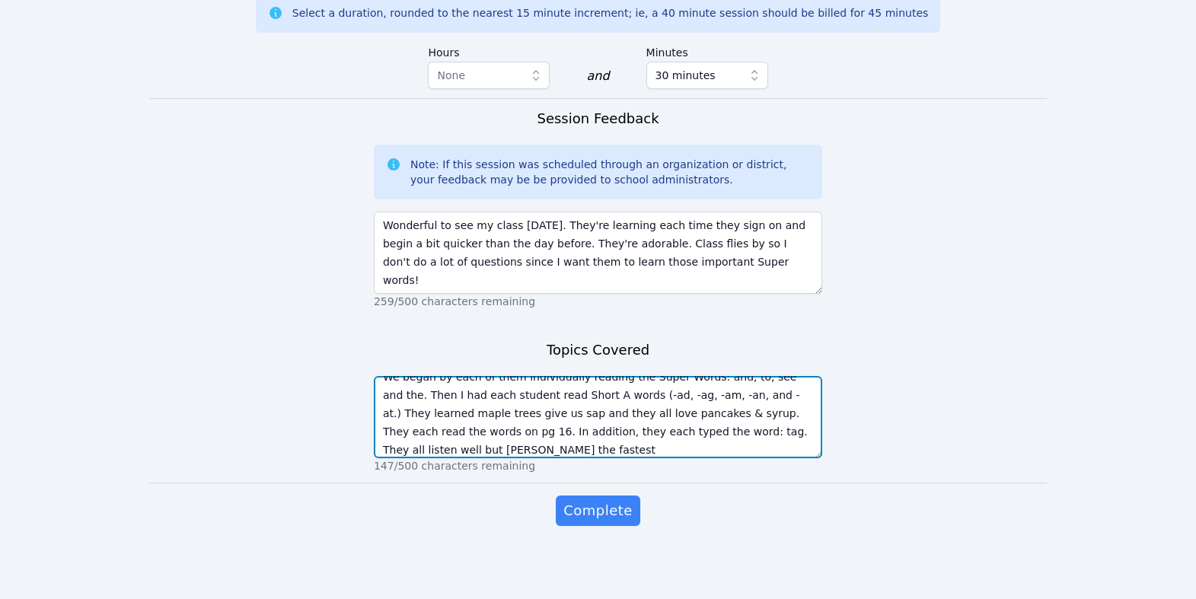
click at [808, 458] on textarea "We began by each of them individually reading the Super Words: and, to, see and…" at bounding box center [598, 417] width 449 height 82
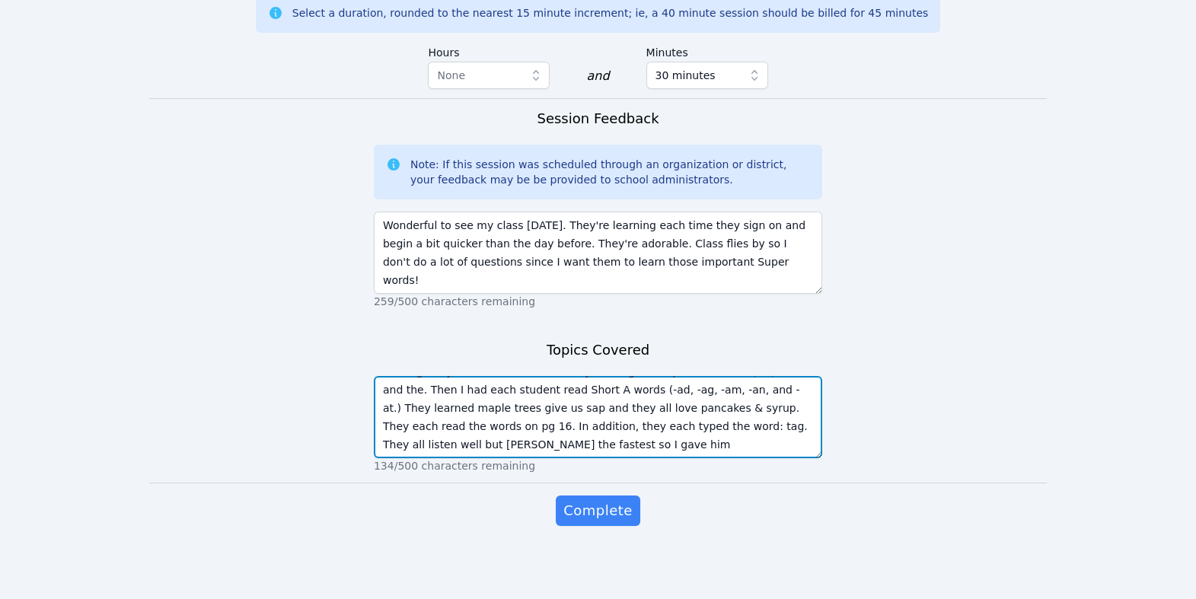
click at [563, 458] on textarea "We began by each of them individually reading the Super Words: and, to, see and…" at bounding box center [598, 417] width 449 height 82
click at [590, 458] on textarea "We began by each of them individually reading the Super Words: and, to, see and…" at bounding box center [598, 417] width 449 height 82
type textarea "We began by each of them individually reading the Super Words: and, to, see and…"
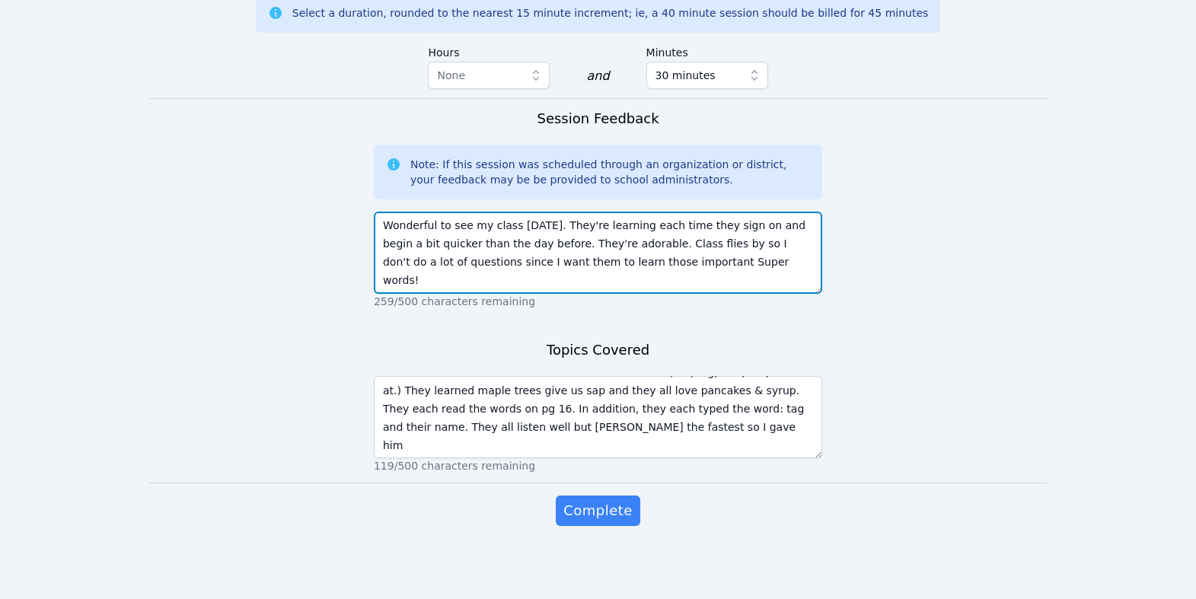
click at [563, 294] on textarea "Wonderful to see my class [DATE]. They're learning each time they sign on and b…" at bounding box center [598, 253] width 449 height 82
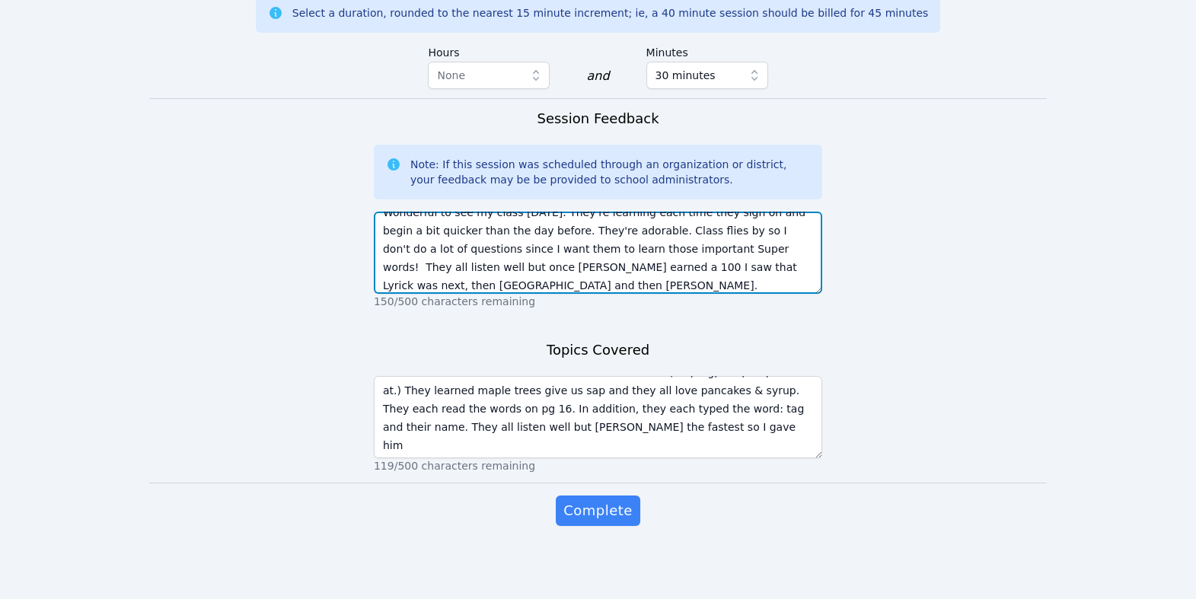
click at [384, 294] on textarea "Wonderful to see my class [DATE]. They're learning each time they sign on and b…" at bounding box center [598, 253] width 449 height 82
click at [642, 294] on textarea "Wonderful to see my class [DATE]. They're learning each time they sign on and b…" at bounding box center [598, 253] width 449 height 82
click at [698, 294] on textarea "Wonderful to see my class [DATE]. They're learning each time they sign on and b…" at bounding box center [598, 253] width 449 height 82
click at [656, 294] on textarea "Wonderful to see my class [DATE]. They're learning each time they sign on and b…" at bounding box center [598, 253] width 449 height 82
click at [680, 294] on textarea "Wonderful to see my class [DATE]. They're learning each time they sign on and b…" at bounding box center [598, 253] width 449 height 82
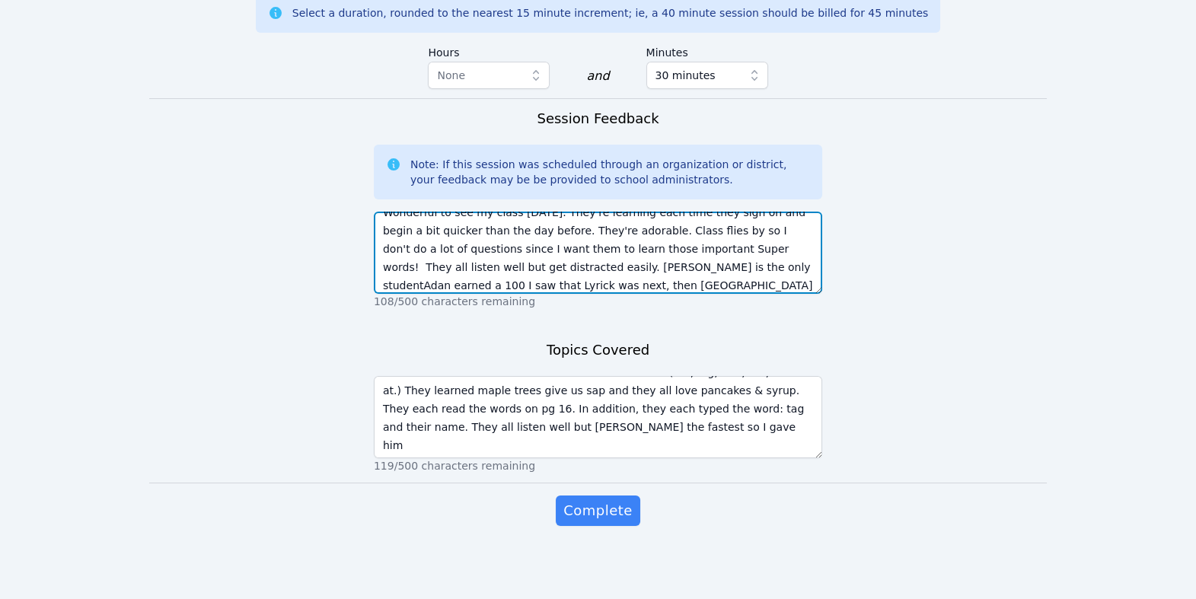
click at [662, 294] on textarea "Wonderful to see my class [DATE]. They're learning each time they sign on and b…" at bounding box center [598, 253] width 449 height 82
drag, startPoint x: 662, startPoint y: 316, endPoint x: 533, endPoint y: 315, distance: 128.7
click at [533, 294] on textarea "Wonderful to see my class [DATE]. They're learning each time they sign on and b…" at bounding box center [598, 253] width 449 height 82
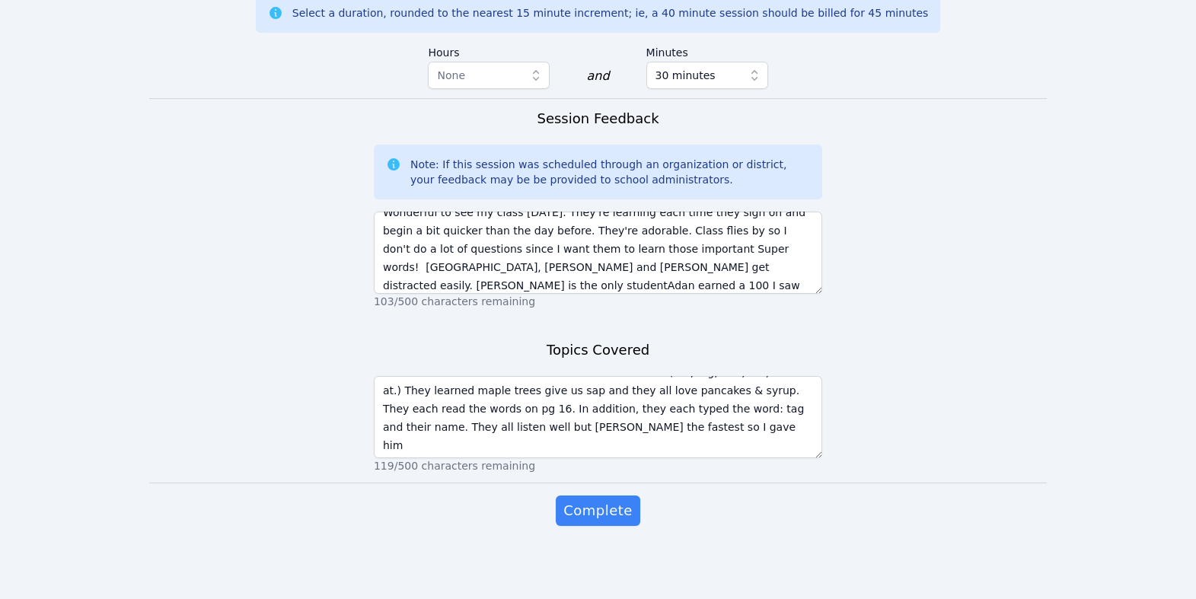
click at [480, 309] on p "103/500 characters remaining" at bounding box center [598, 301] width 449 height 15
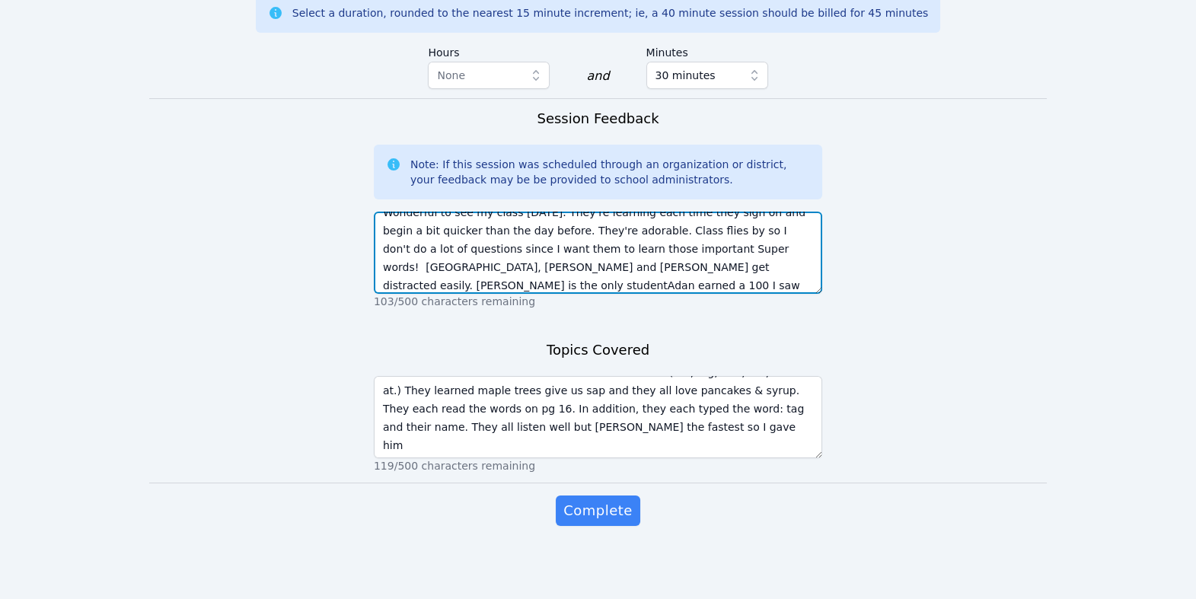
click at [471, 294] on textarea "Wonderful to see my class [DATE]. They're learning each time they sign on and b…" at bounding box center [598, 253] width 449 height 82
click at [459, 294] on textarea "Wonderful to see my class [DATE]. They're learning each time they sign on and b…" at bounding box center [598, 253] width 449 height 82
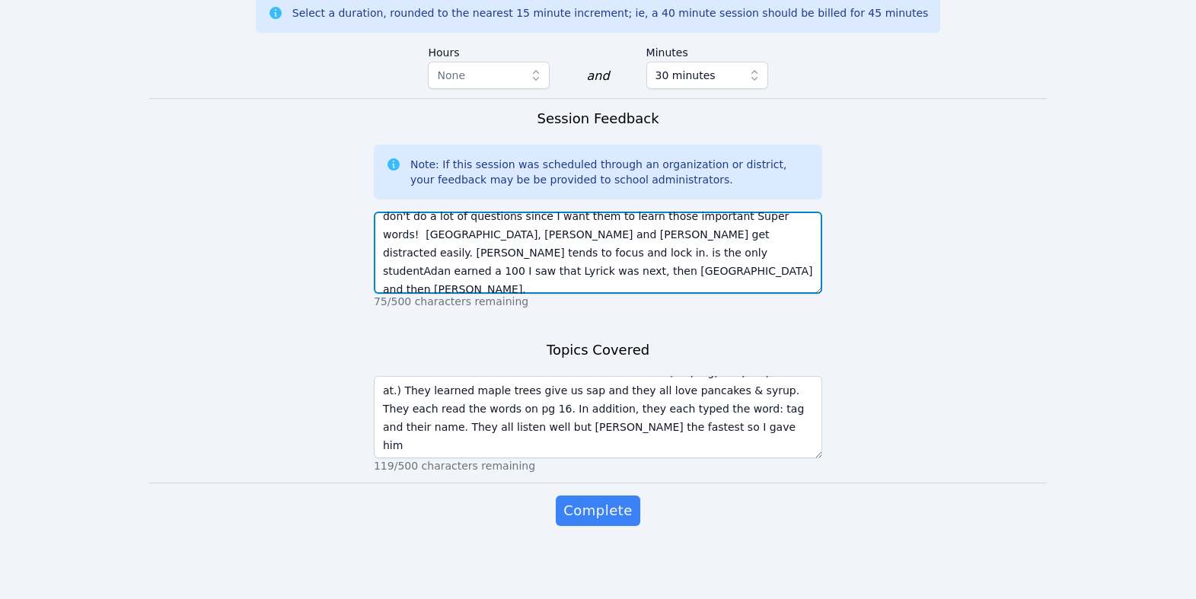
drag, startPoint x: 618, startPoint y: 308, endPoint x: 771, endPoint y: 329, distance: 154.5
click at [771, 294] on textarea "Wonderful to see my class [DATE]. They're learning each time they sign on and b…" at bounding box center [598, 253] width 449 height 82
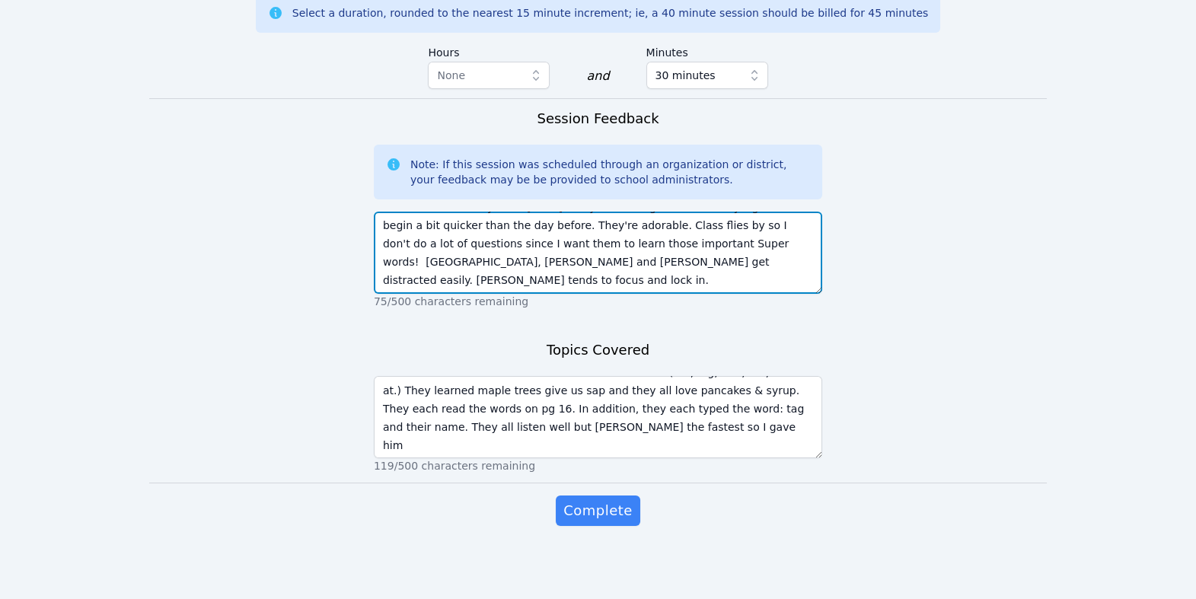
scroll to position [23, 0]
type textarea "Wonderful to see my class [DATE]. They're learning each time they sign on and b…"
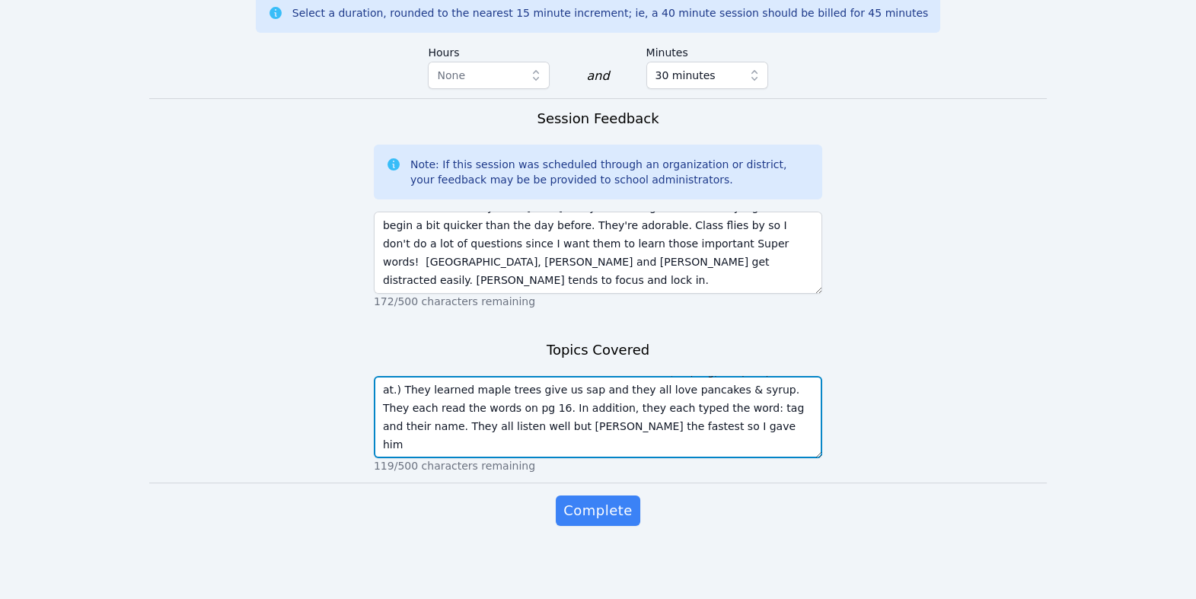
drag, startPoint x: 667, startPoint y: 524, endPoint x: 685, endPoint y: 544, distance: 27.0
click at [685, 458] on textarea "We began by each of them individually reading the Super Words: and, to, see and…" at bounding box center [598, 417] width 449 height 82
type textarea "We began by each of them individually reading the Super Words: and, to, see and…"
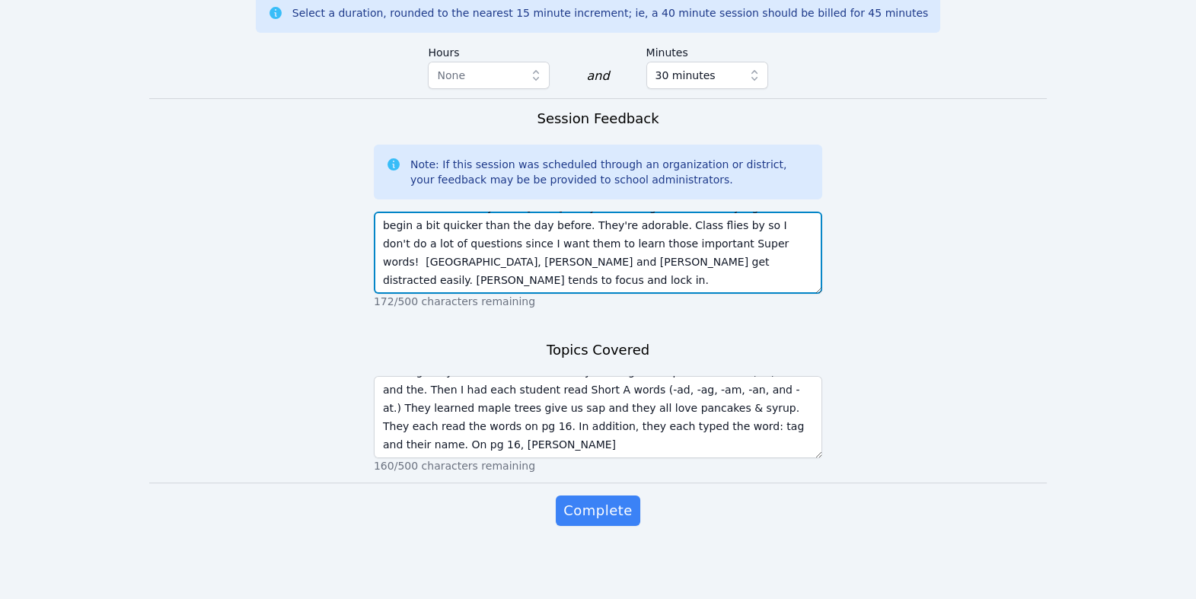
click at [649, 294] on textarea "Wonderful to see my class [DATE]. They're learning each time they sign on and b…" at bounding box center [598, 253] width 449 height 82
click at [782, 294] on textarea "Wonderful to see my class [DATE]. They're learning each time they sign on and b…" at bounding box center [598, 253] width 449 height 82
click at [597, 294] on textarea "Wonderful to see my class [DATE]. They're learning each time they sign on and b…" at bounding box center [598, 253] width 449 height 82
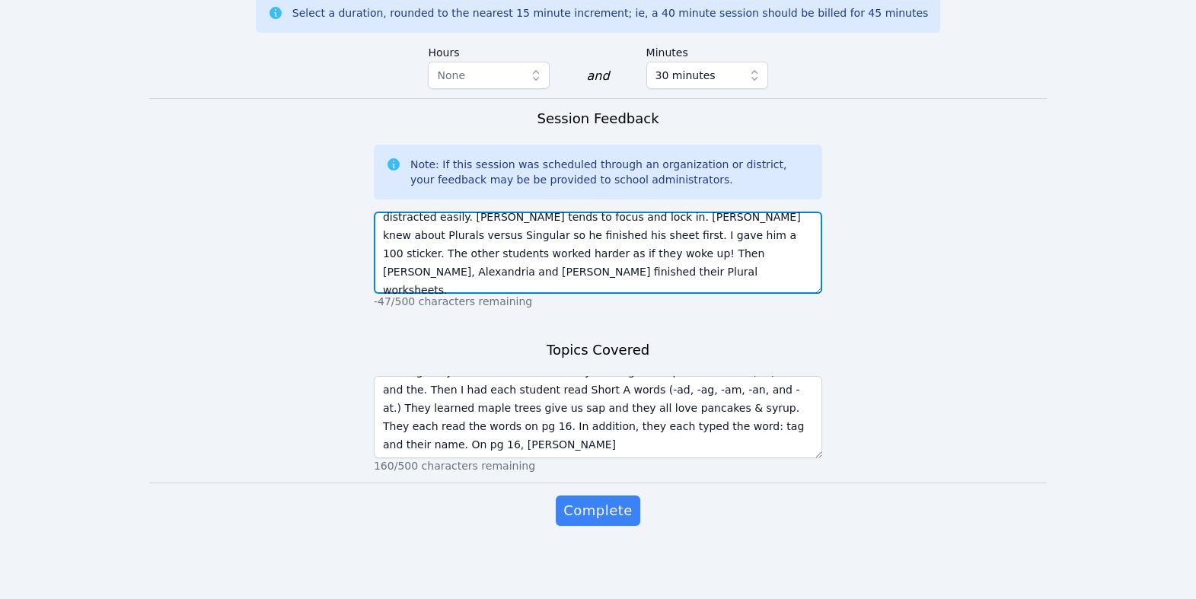
type textarea "Wonderful to see my class [DATE]. They're learning each time they sign on and b…"
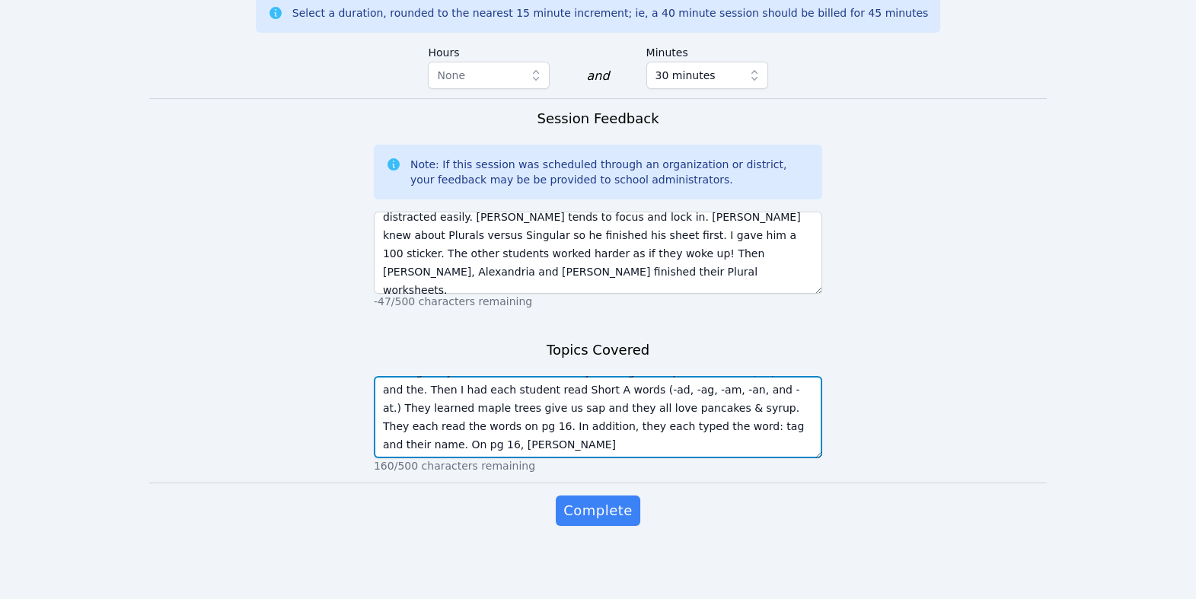
click at [777, 458] on textarea "We began by each of them individually reading the Super Words: and, to, see and…" at bounding box center [598, 417] width 449 height 82
drag, startPoint x: 756, startPoint y: 535, endPoint x: 682, endPoint y: 536, distance: 74.6
click at [682, 458] on textarea "We began by each of them individually reading the Super Words: and, to, see and…" at bounding box center [598, 417] width 449 height 82
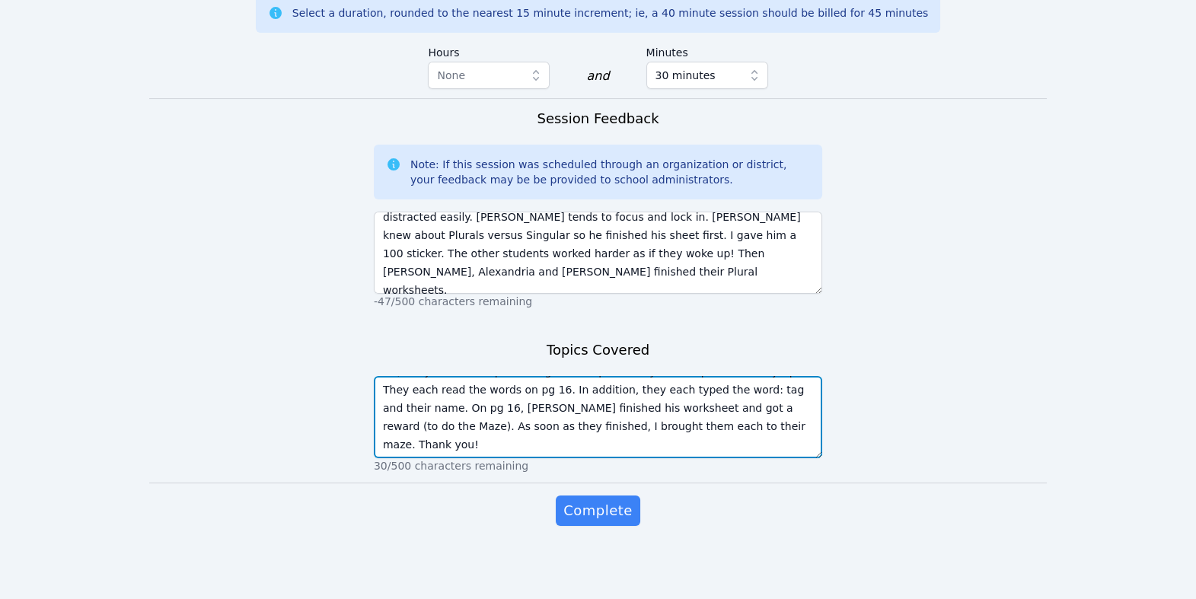
type textarea "We began by each of them individually reading the Super Words: and, to, see and…"
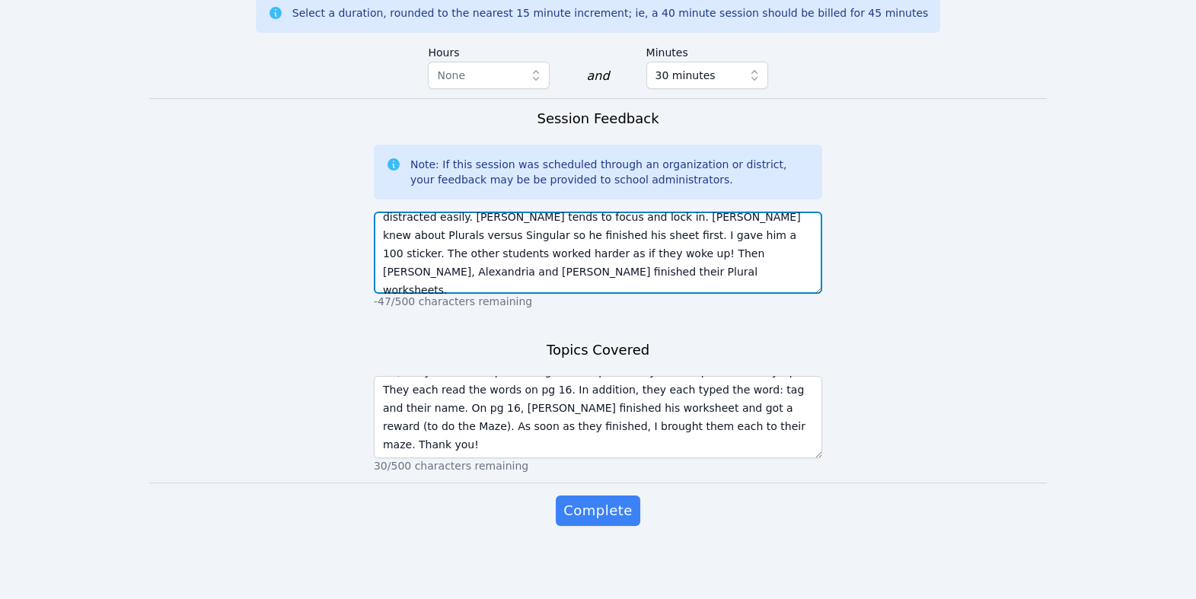
click at [736, 294] on textarea "Wonderful to see my class [DATE]. They're learning each time they sign on and b…" at bounding box center [598, 253] width 449 height 82
click at [742, 294] on textarea "Wonderful to see my class [DATE]. They're learning each time they sign on and b…" at bounding box center [598, 253] width 449 height 82
type textarea "Wonderful to see my class [DATE]. They're learning each time they sign on and b…"
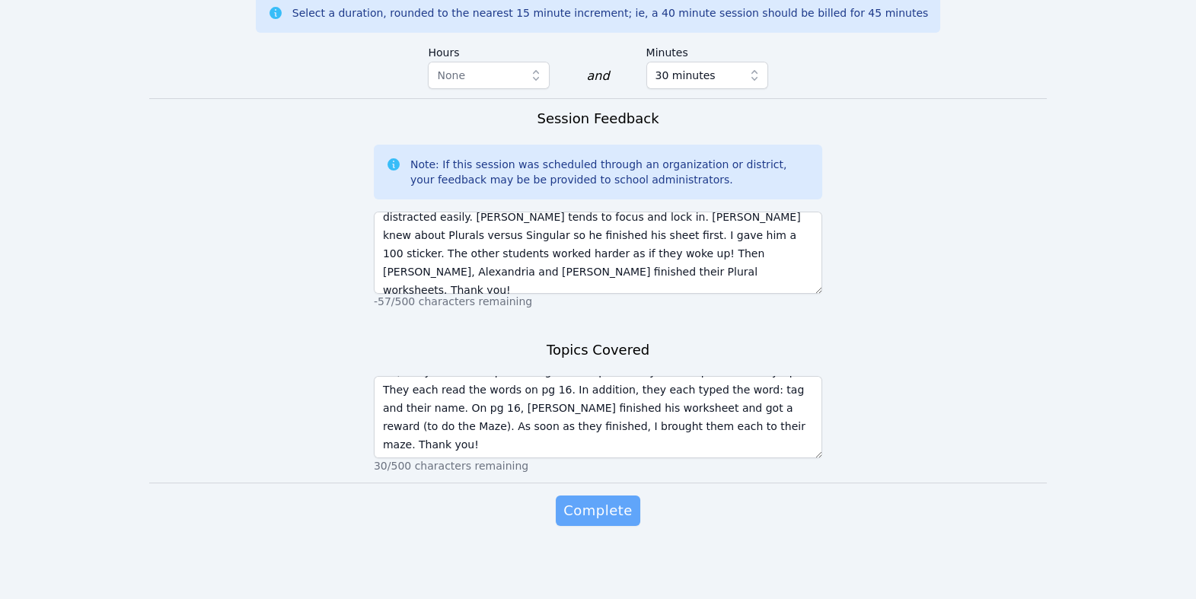
click at [622, 500] on span "Complete" at bounding box center [597, 510] width 69 height 21
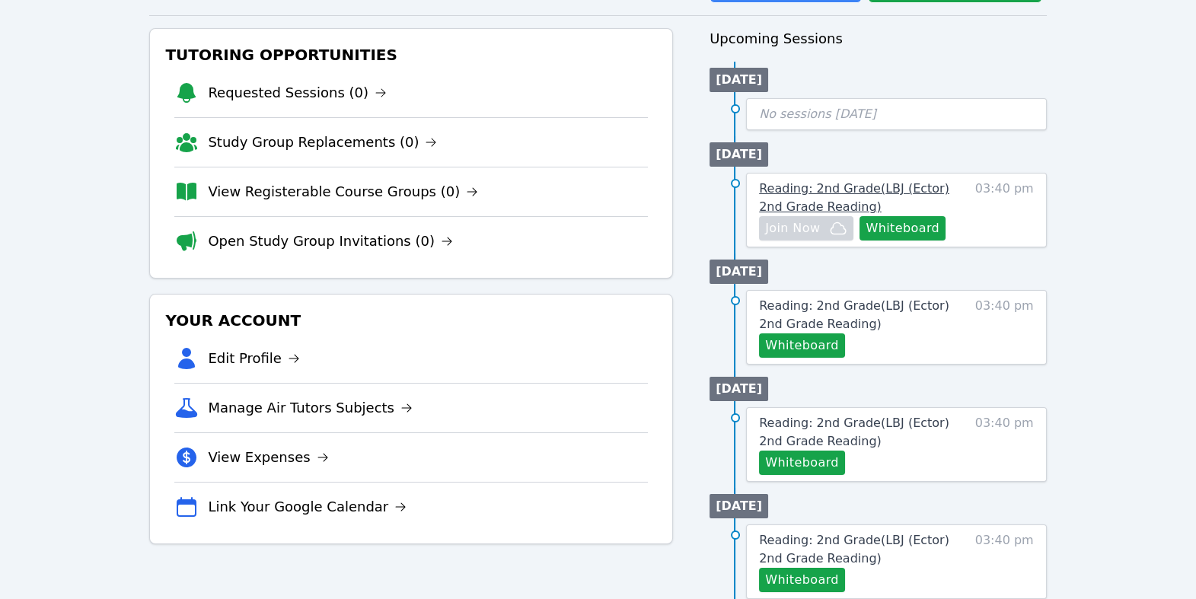
scroll to position [139, 0]
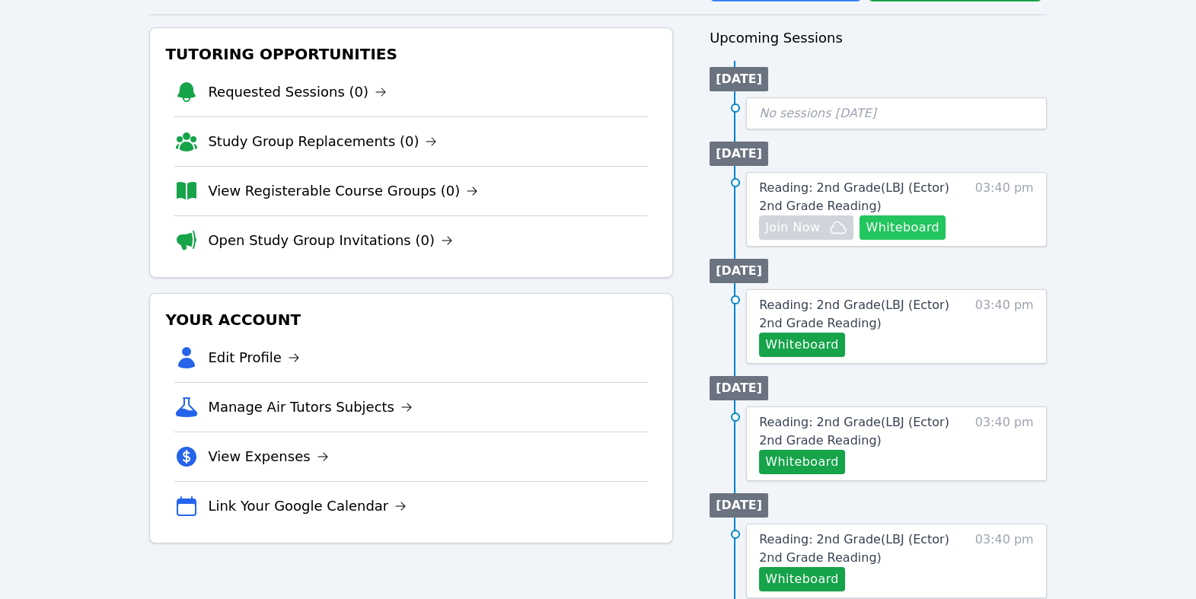
click at [860, 240] on button "Whiteboard" at bounding box center [903, 227] width 86 height 24
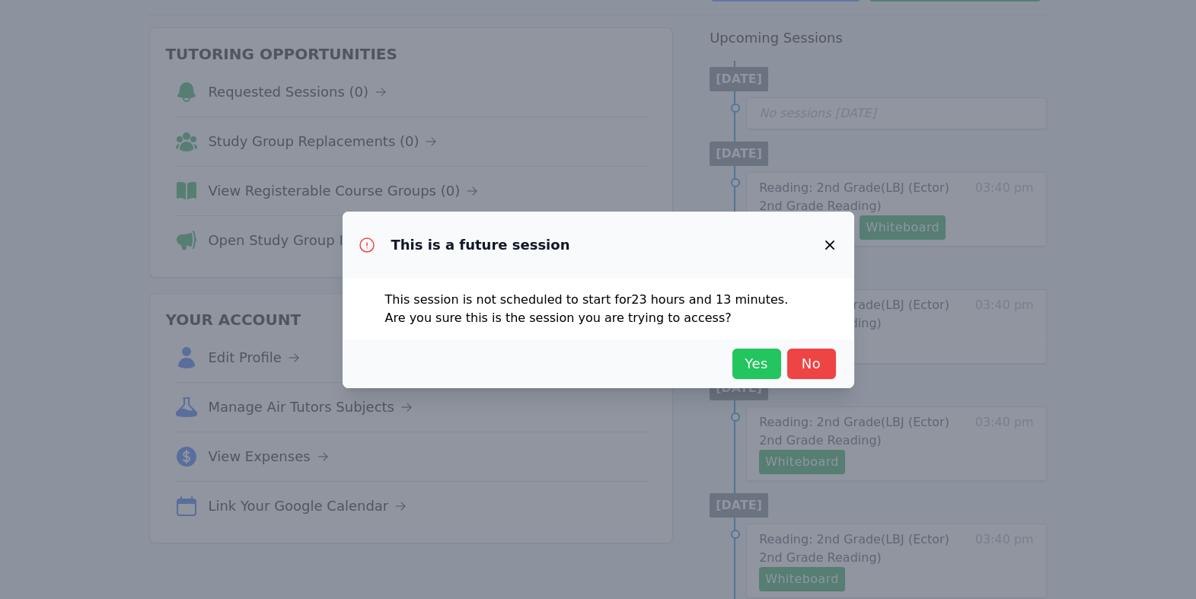
click at [771, 375] on span "Yes" at bounding box center [757, 363] width 34 height 21
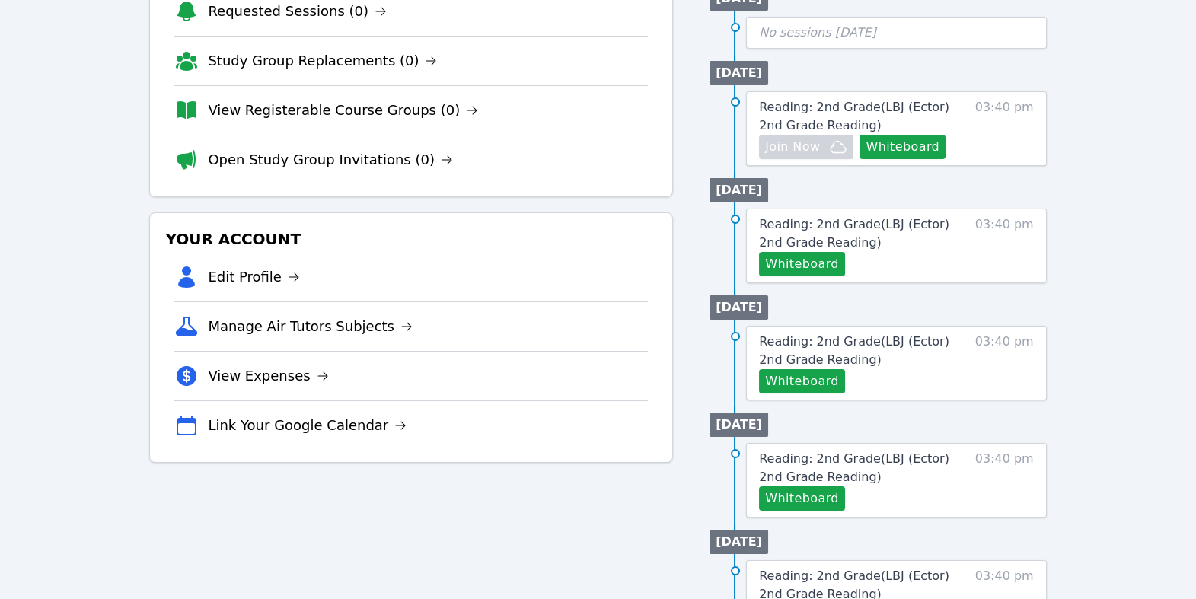
scroll to position [0, 0]
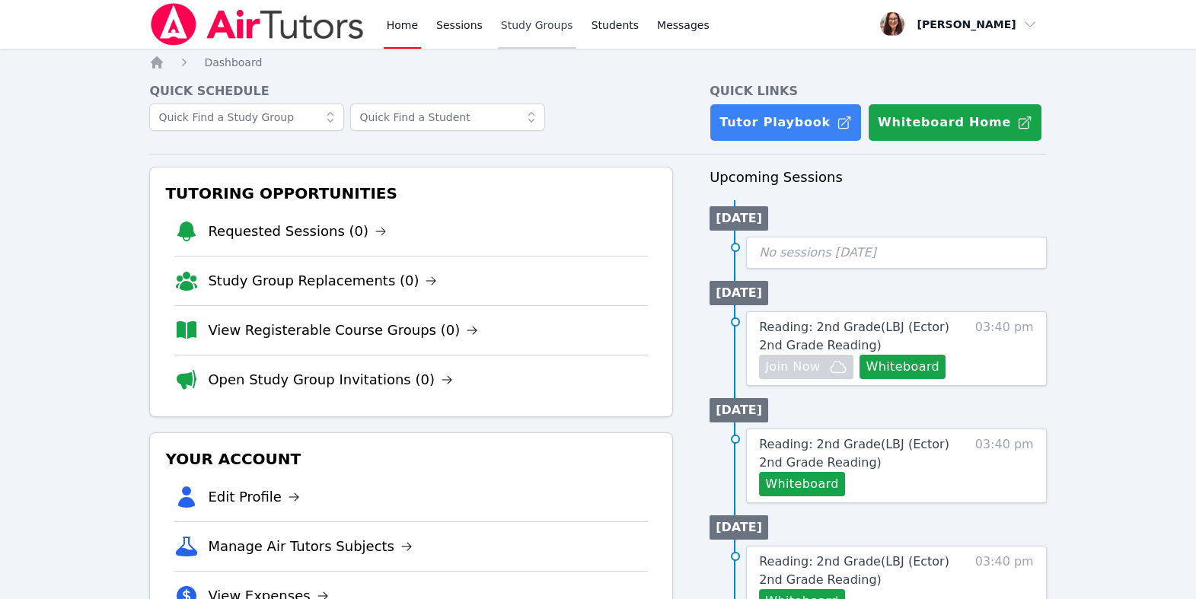
click at [576, 38] on link "Study Groups" at bounding box center [537, 24] width 78 height 49
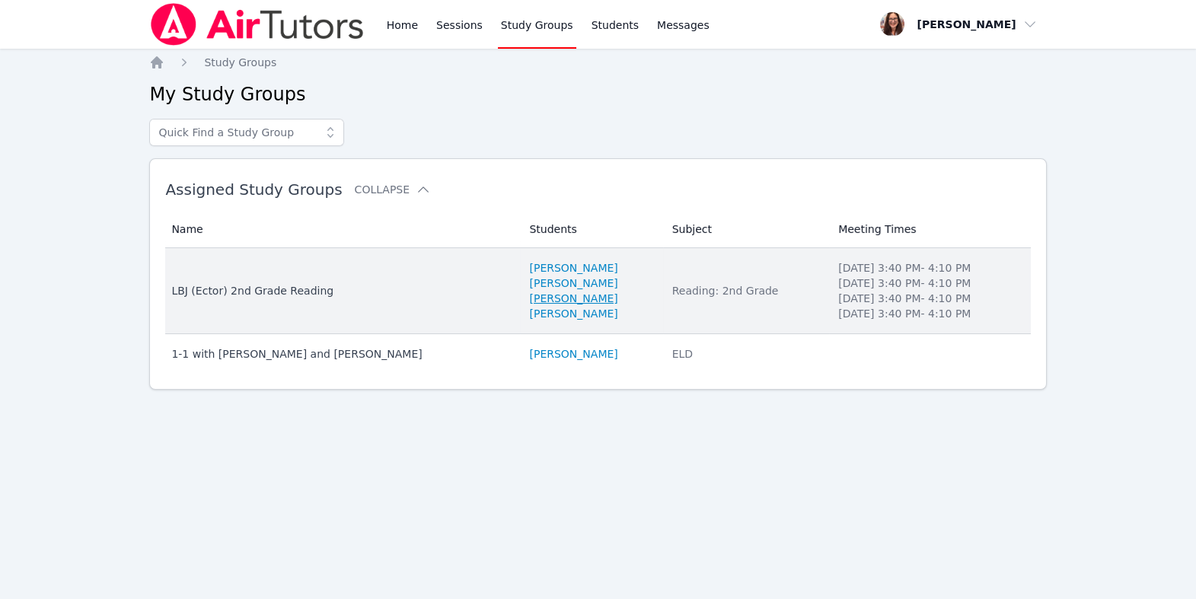
click at [575, 306] on link "[PERSON_NAME]" at bounding box center [573, 298] width 88 height 15
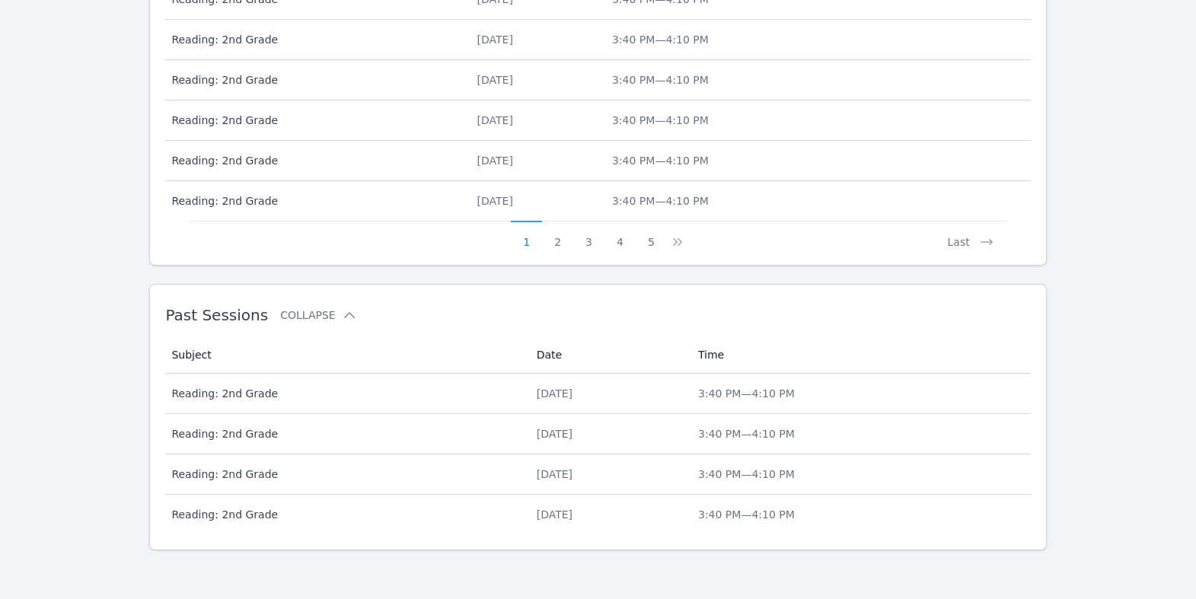
scroll to position [1036, 0]
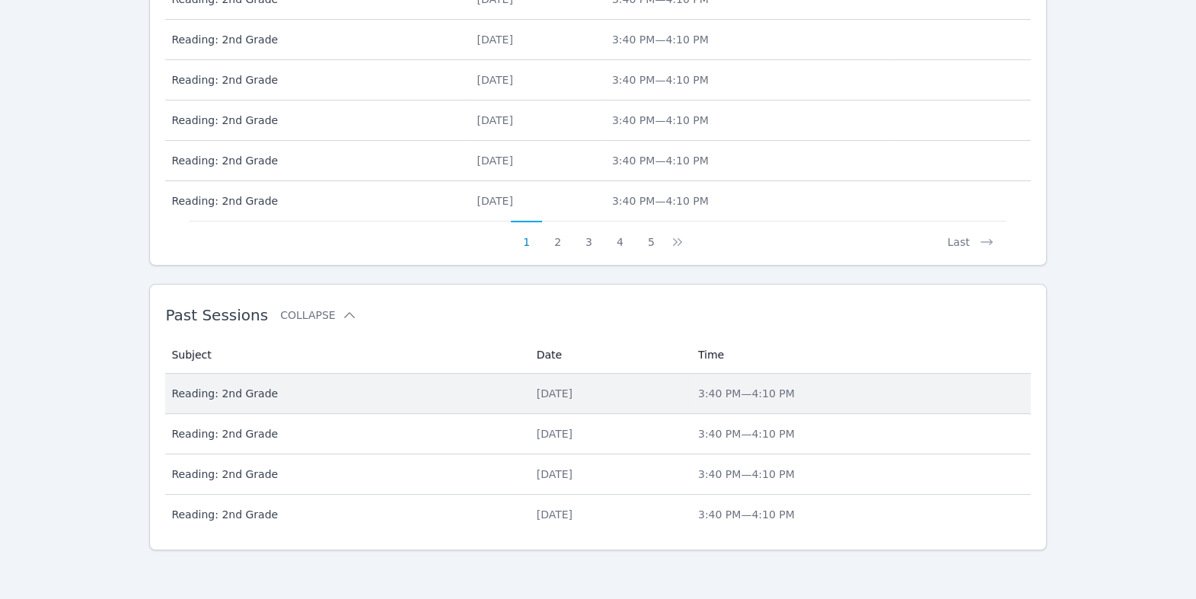
click at [559, 386] on div "[DATE]" at bounding box center [608, 393] width 143 height 15
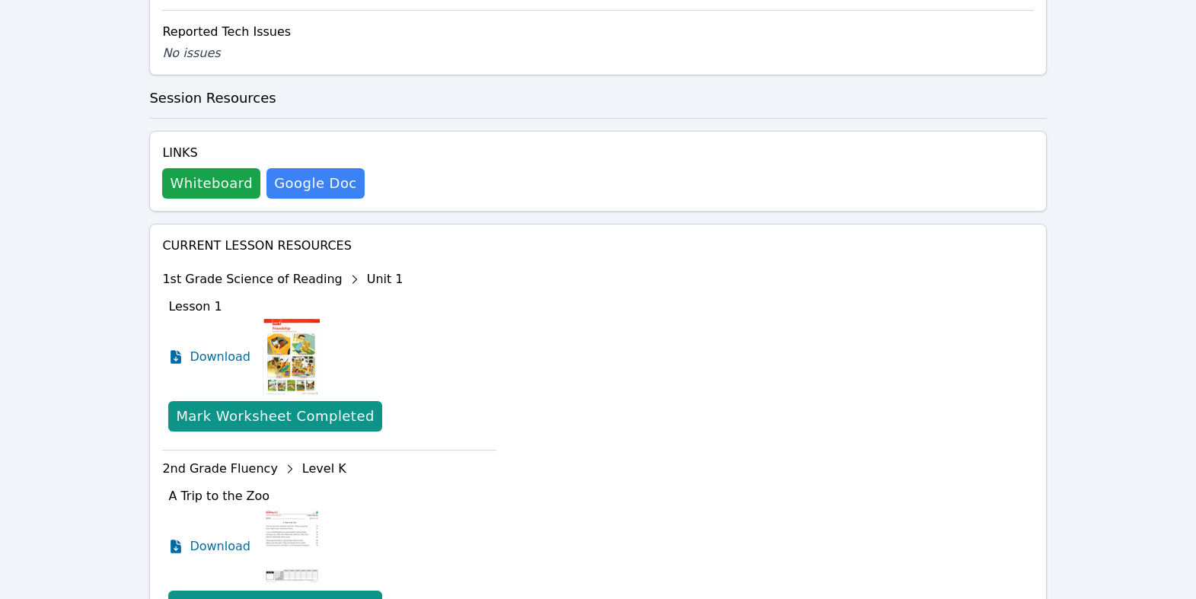
scroll to position [1299, 0]
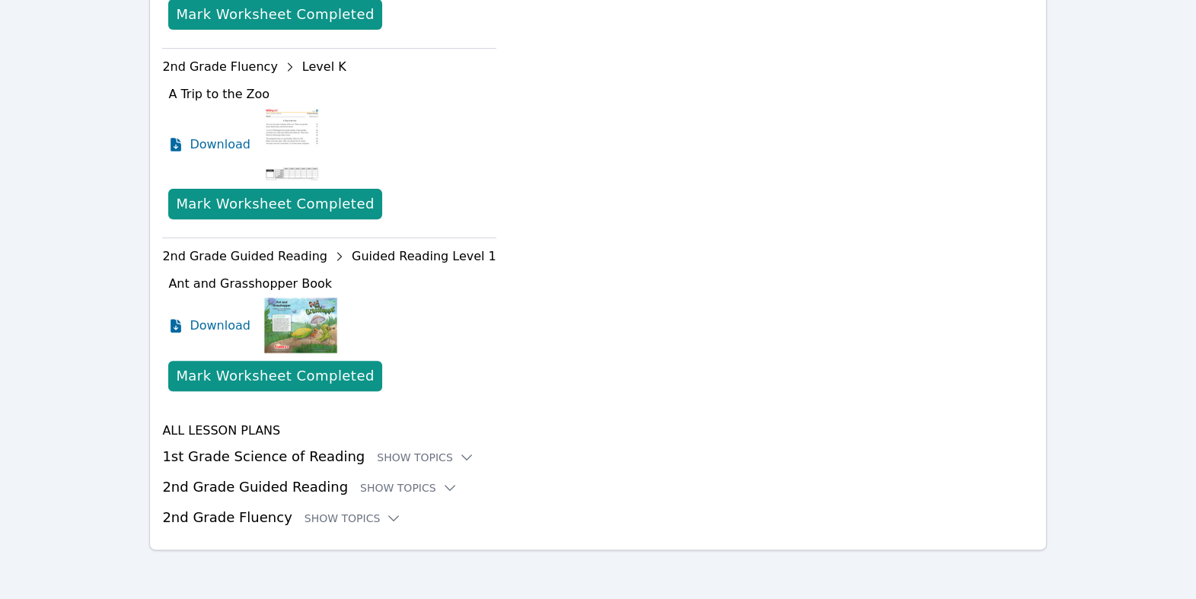
scroll to position [1907, 0]
click at [450, 450] on div "Show Topics" at bounding box center [425, 457] width 97 height 15
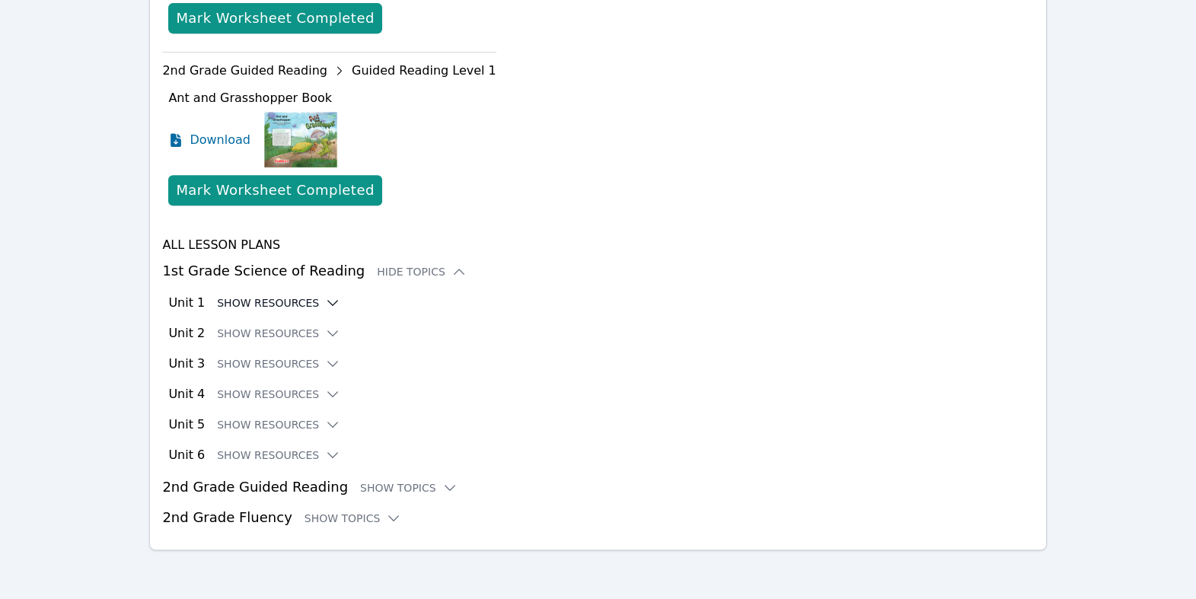
click at [299, 311] on button "Show Resources" at bounding box center [278, 302] width 123 height 15
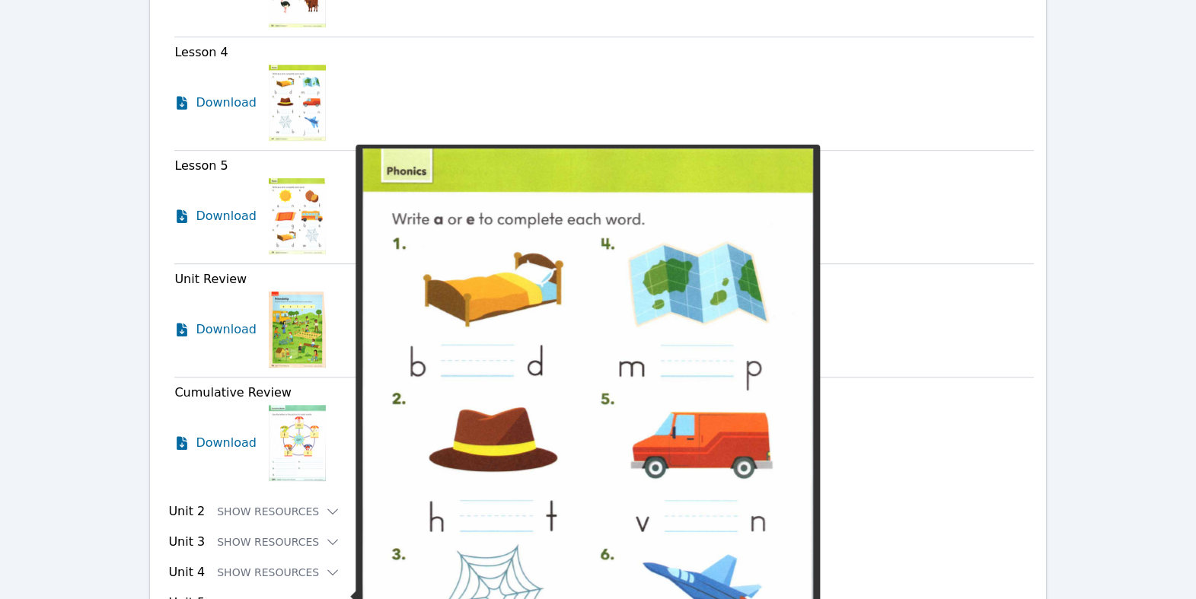
scroll to position [2205, 0]
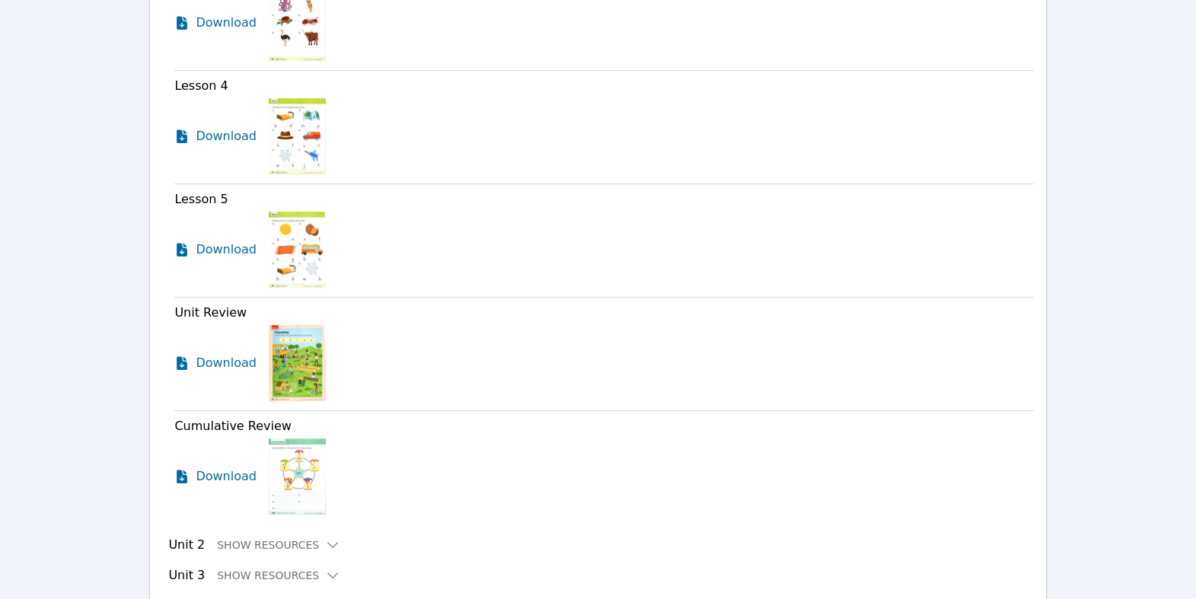
click at [632, 180] on div "Unit 1 Hide Resources Lesson 1 Download Lesson 2 Download Lesson 3 Download Les…" at bounding box center [600, 112] width 865 height 824
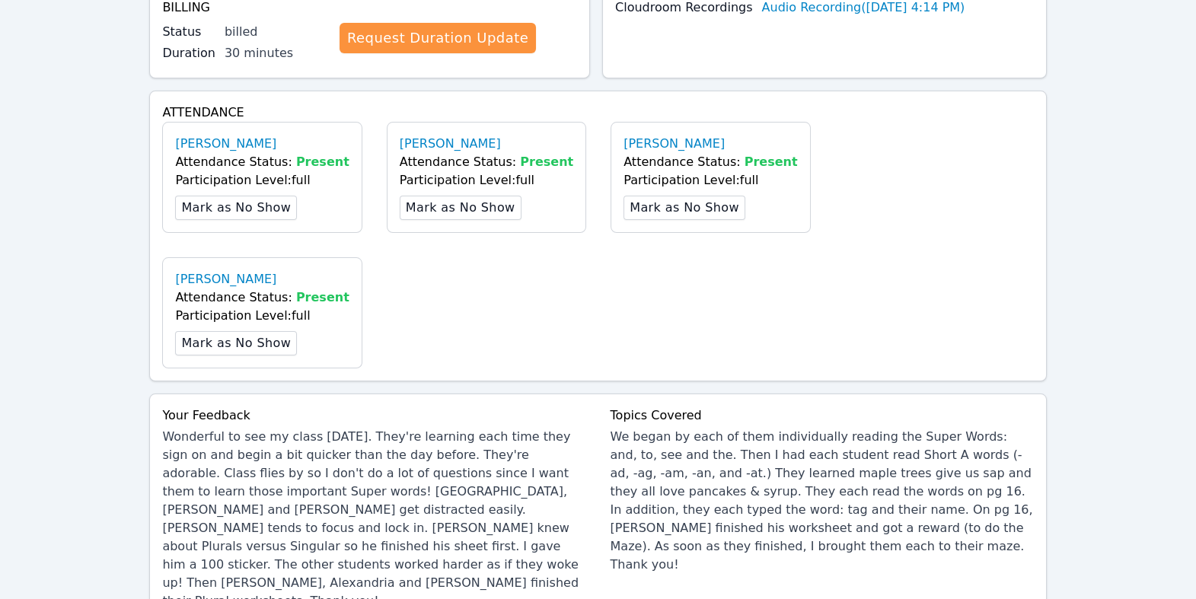
scroll to position [0, 0]
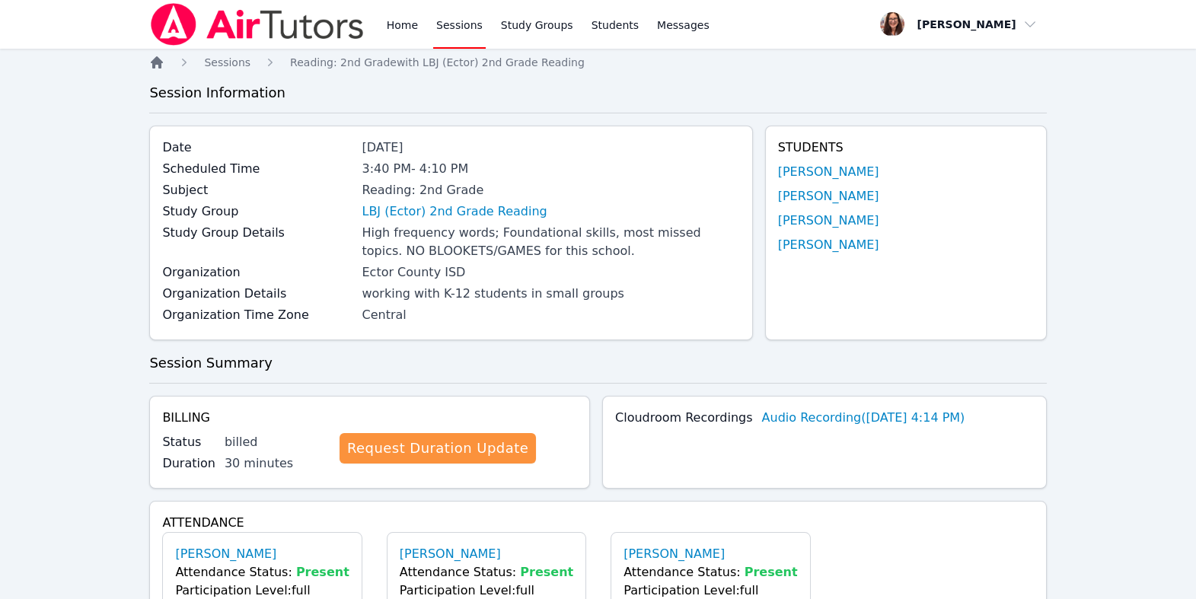
click at [155, 69] on icon "Breadcrumb" at bounding box center [157, 62] width 12 height 12
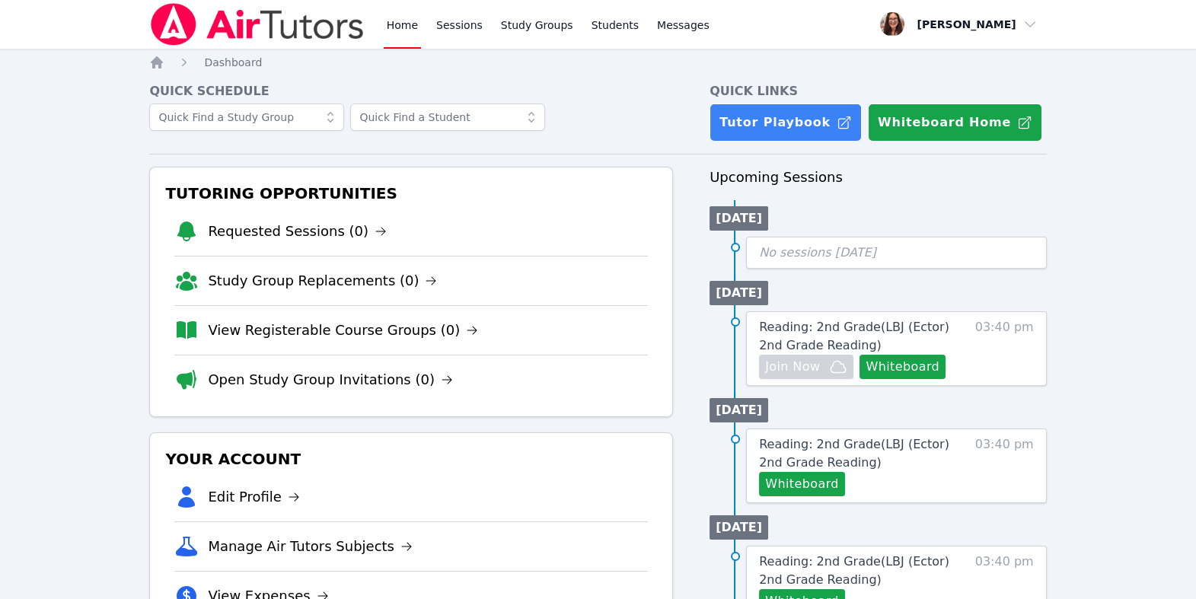
click at [421, 44] on link "Home" at bounding box center [402, 24] width 37 height 49
click at [421, 21] on link "Home" at bounding box center [402, 24] width 37 height 49
click at [576, 36] on link "Study Groups" at bounding box center [537, 24] width 78 height 49
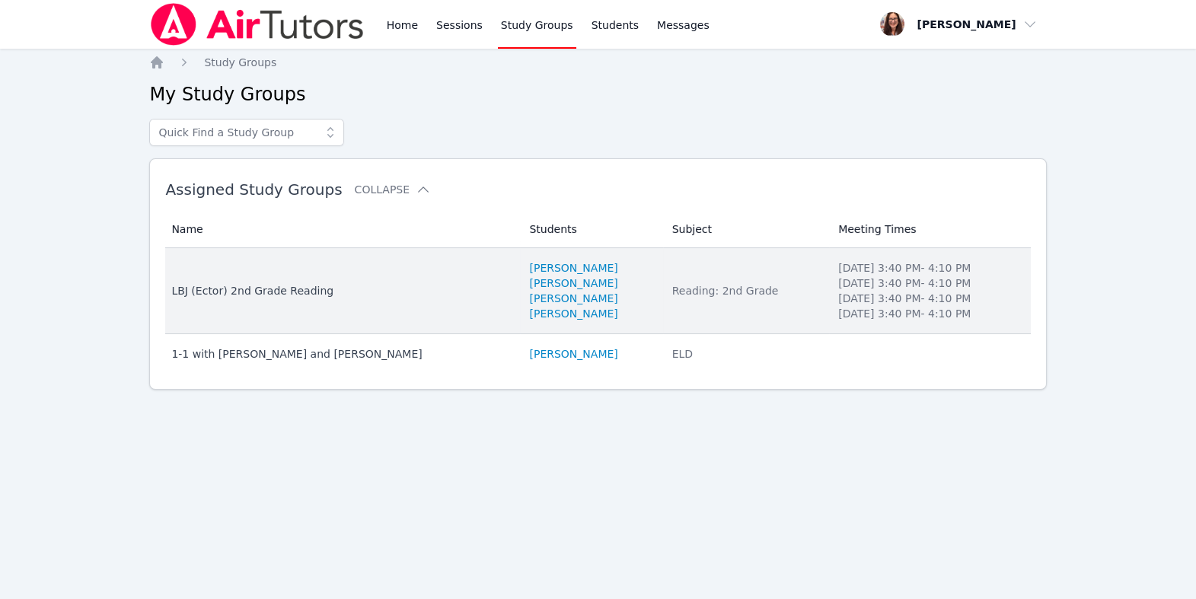
click at [298, 334] on td "Name LBJ (Ector) 2nd Grade Reading" at bounding box center [342, 291] width 355 height 86
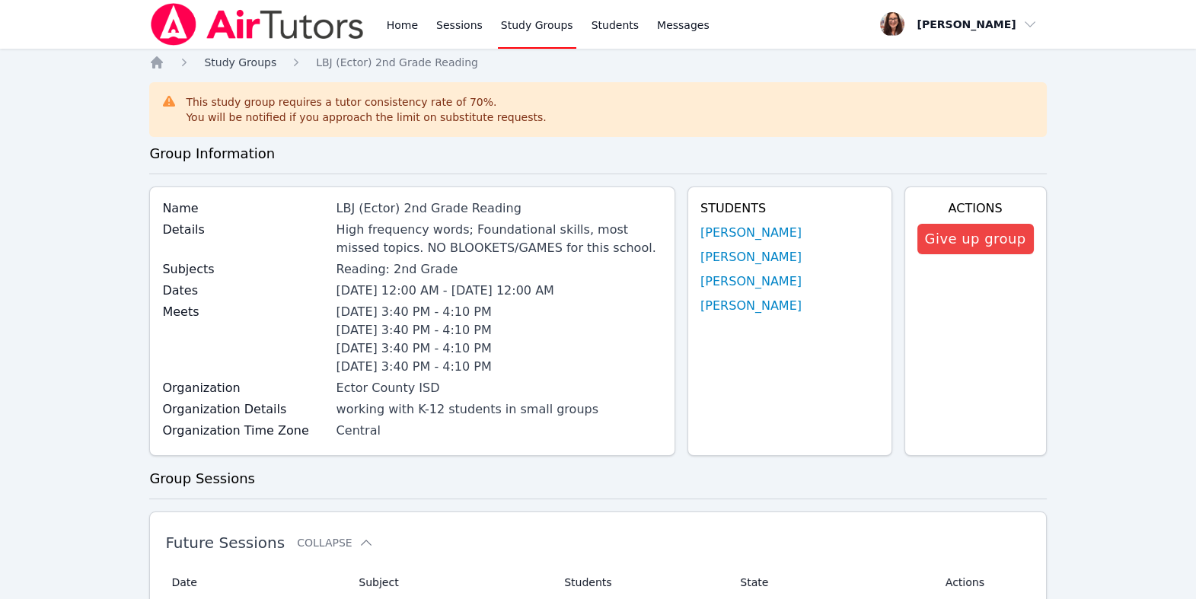
click at [276, 69] on span "Study Groups" at bounding box center [240, 62] width 72 height 12
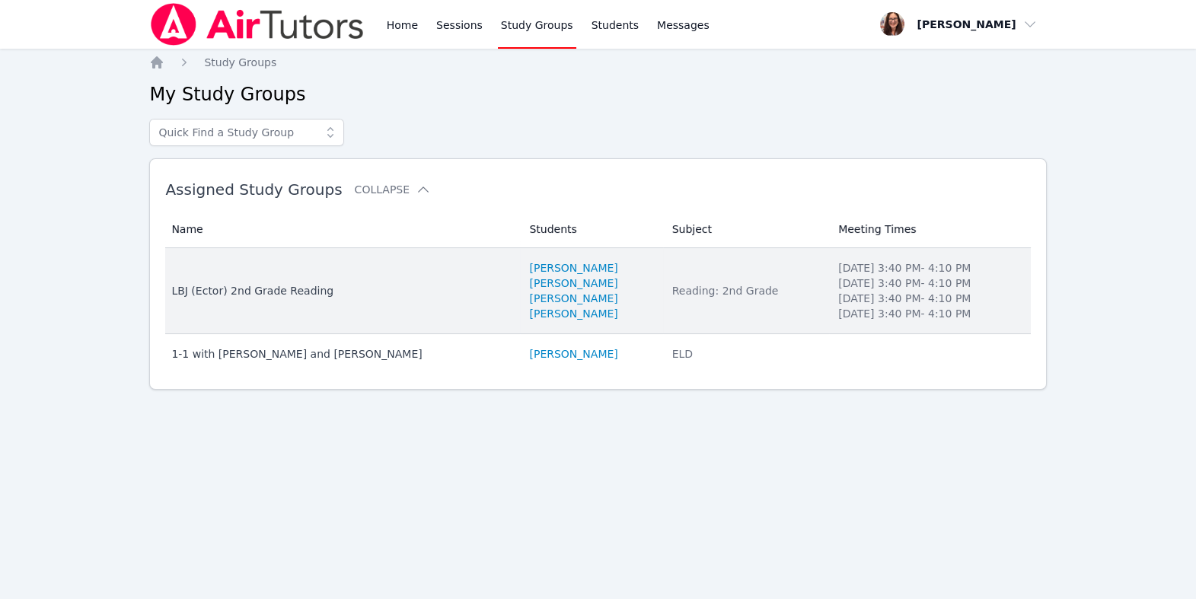
click at [291, 299] on div "LBJ (Ector) 2nd Grade Reading" at bounding box center [341, 290] width 340 height 15
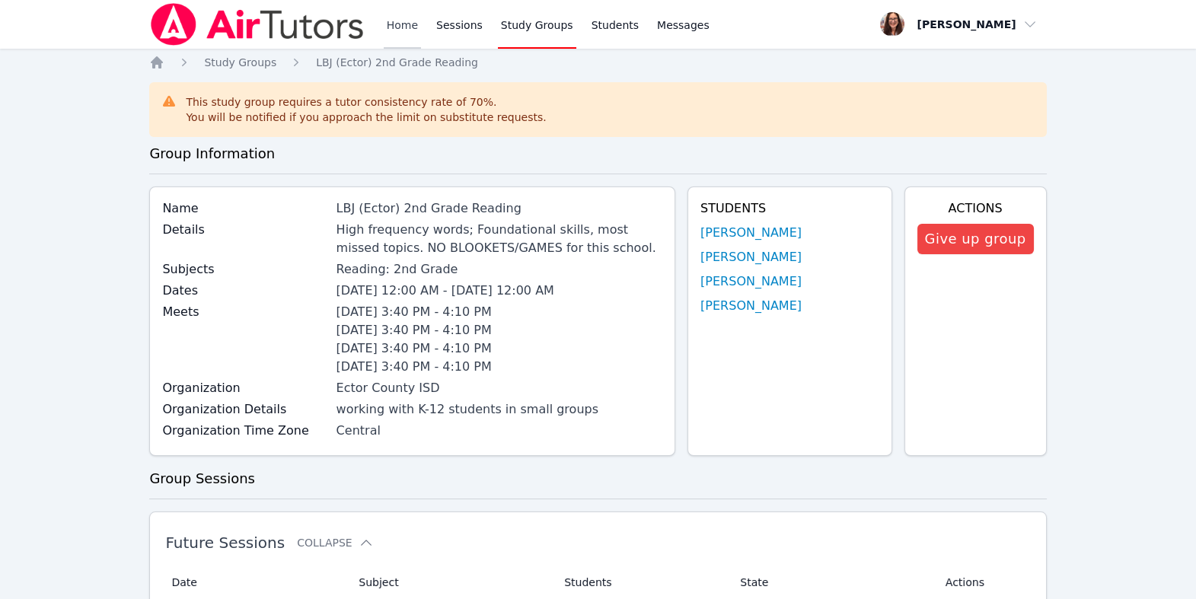
click at [421, 33] on link "Home" at bounding box center [402, 24] width 37 height 49
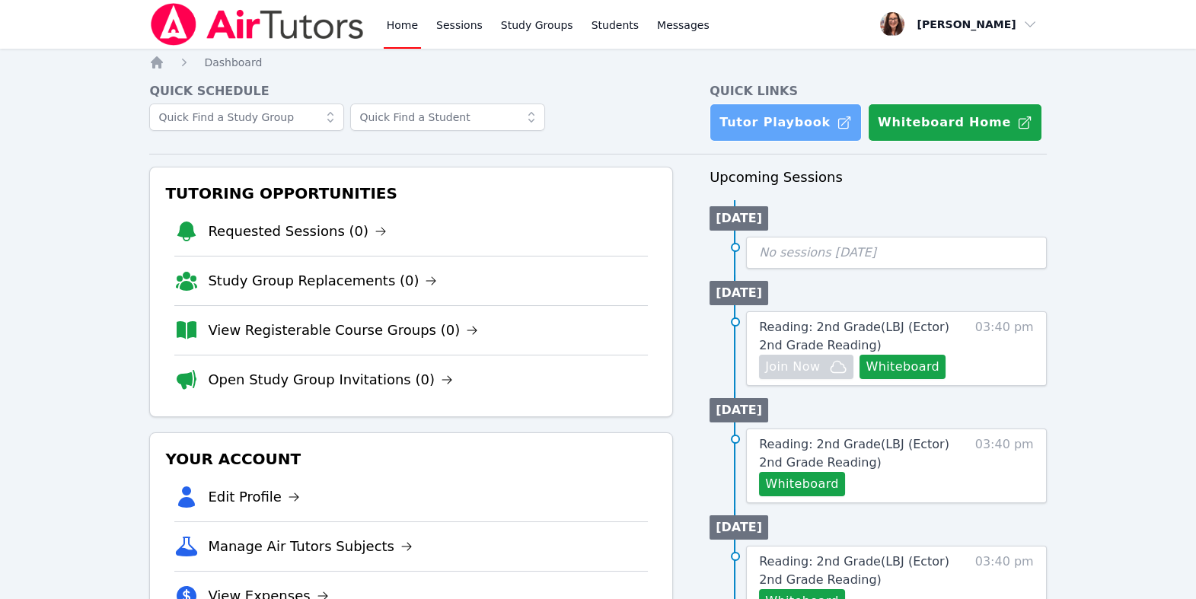
click at [779, 142] on link "Tutor Playbook" at bounding box center [786, 123] width 152 height 38
click at [421, 37] on link "Home" at bounding box center [402, 24] width 37 height 49
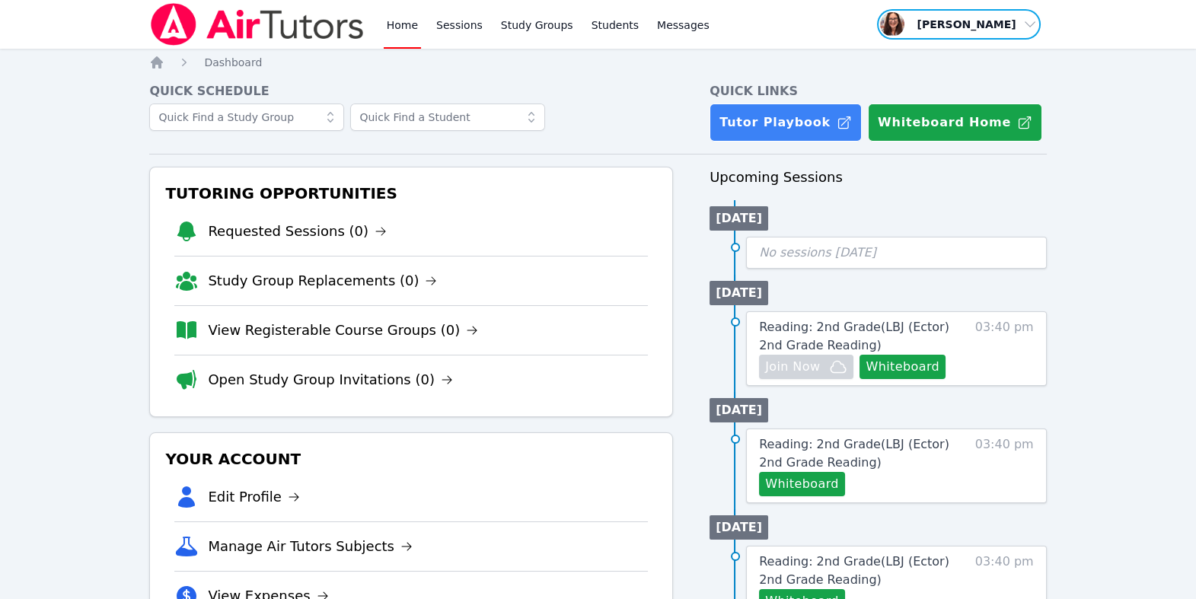
click at [953, 24] on span "button" at bounding box center [959, 25] width 166 height 34
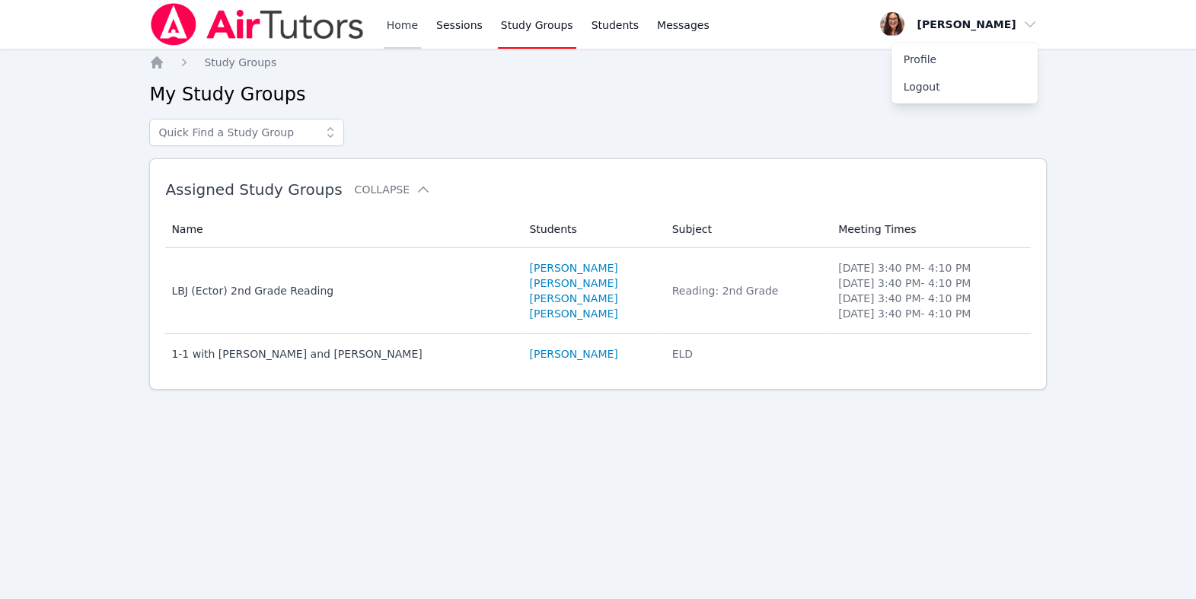
click at [421, 32] on link "Home" at bounding box center [402, 24] width 37 height 49
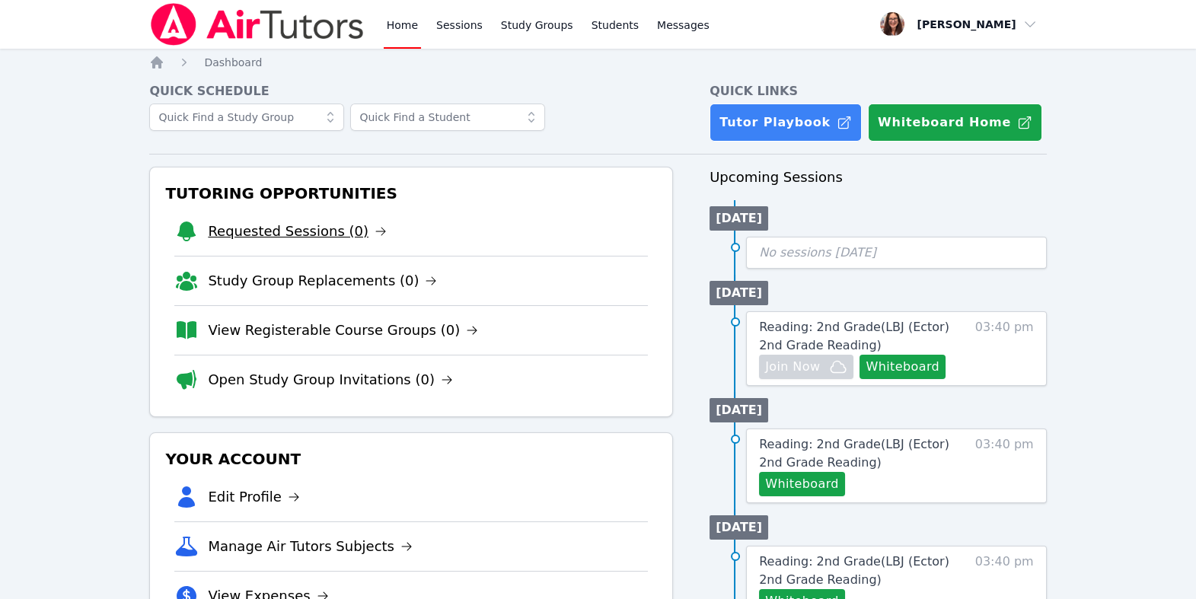
click at [304, 242] on link "Requested Sessions (0)" at bounding box center [297, 231] width 179 height 21
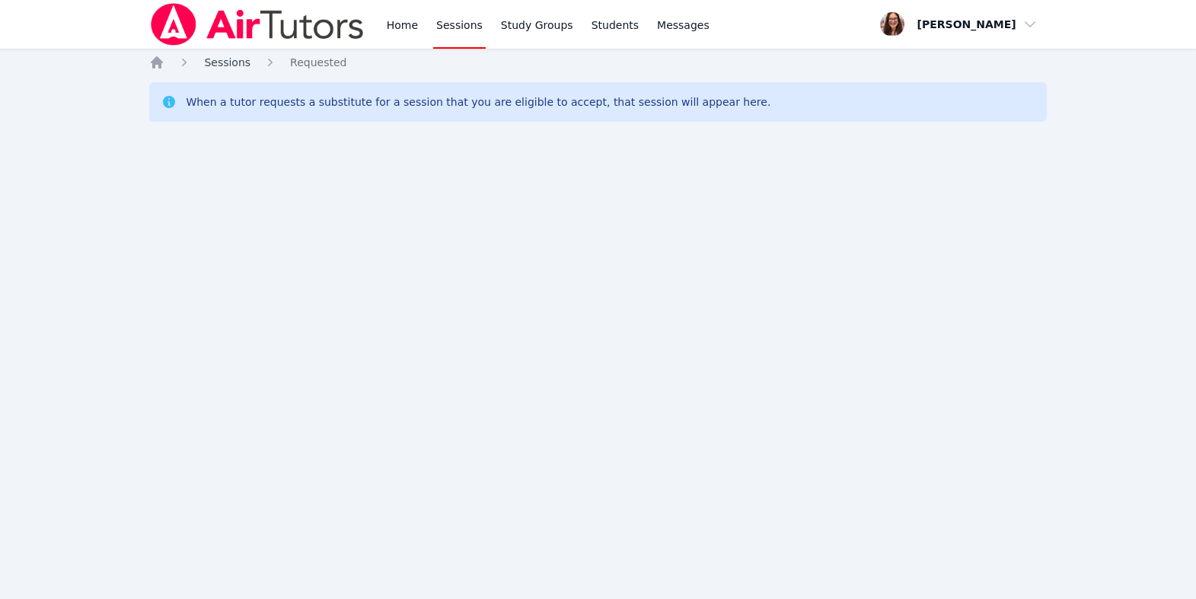
click at [244, 69] on span "Sessions" at bounding box center [227, 62] width 46 height 12
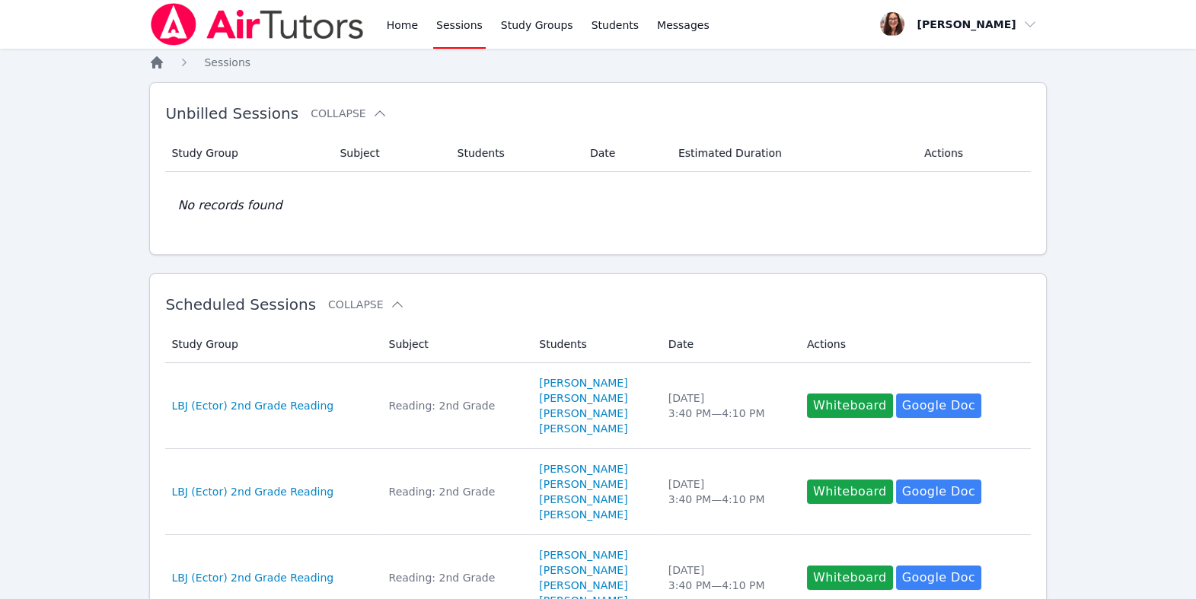
click at [161, 69] on icon "Breadcrumb" at bounding box center [157, 62] width 12 height 12
